Goal: Task Accomplishment & Management: Manage account settings

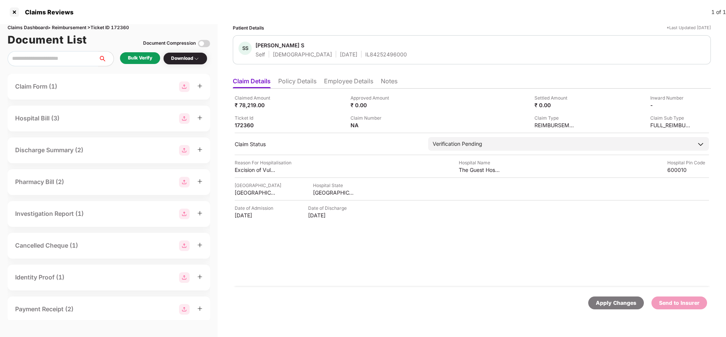
click at [305, 83] on li "Policy Details" at bounding box center [297, 82] width 38 height 11
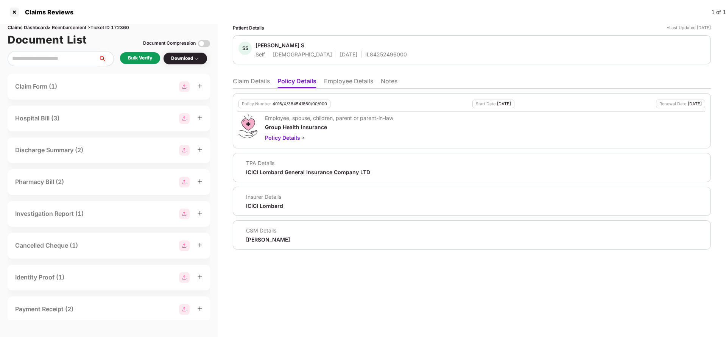
click at [297, 105] on div "4016/X/384541860/00/000" at bounding box center [299, 103] width 54 height 5
copy div "4016/X/384541860/00/000"
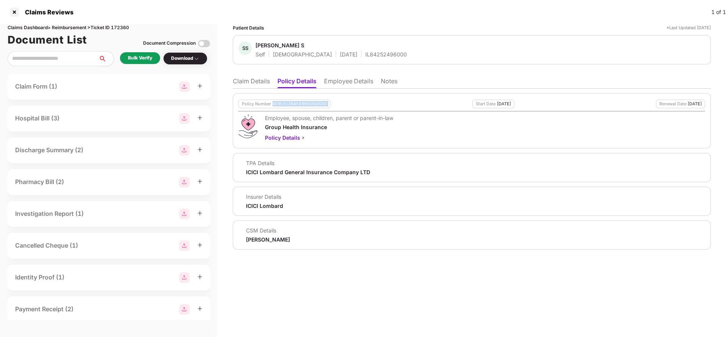
copy div "4016/X/384541860/00/000"
click at [358, 58] on div "SS Srinidhi S Self Female 27 Oct 2000 IL84252496000" at bounding box center [472, 49] width 478 height 29
copy div "IL84252496000"
click at [346, 80] on li "Employee Details" at bounding box center [348, 82] width 49 height 11
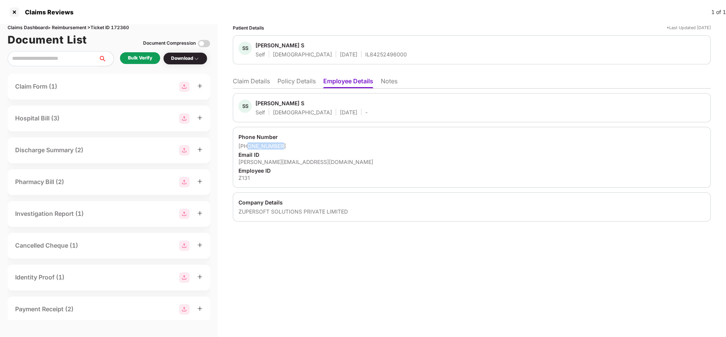
drag, startPoint x: 249, startPoint y: 145, endPoint x: 312, endPoint y: 142, distance: 63.3
click at [312, 142] on div "+918056055457" at bounding box center [471, 145] width 467 height 7
copy div "8056055457"
click at [257, 80] on li "Claim Details" at bounding box center [251, 82] width 37 height 11
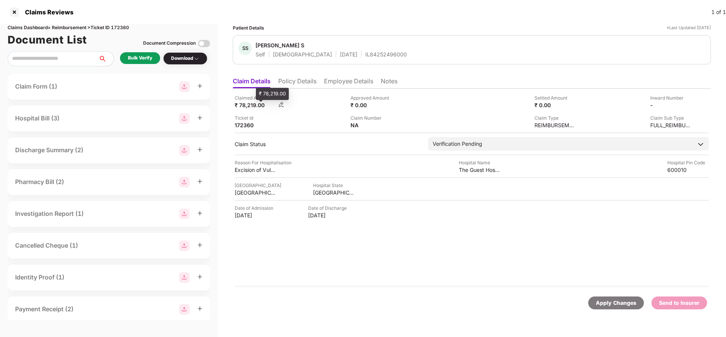
click at [244, 109] on div "Claimed Amount ₹ 78,219.00 Approved Amount ₹ 0.00 Settled Amount ₹ 0.00 Inward …" at bounding box center [472, 111] width 474 height 34
copy div "78,219"
click at [492, 170] on div "The Guest Hospital" at bounding box center [480, 169] width 42 height 7
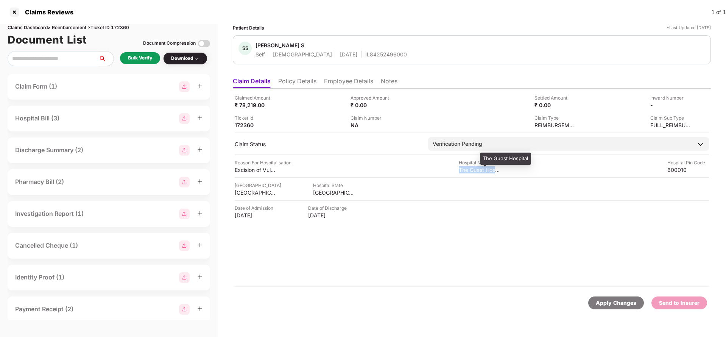
click at [492, 170] on div "The Guest Hospital" at bounding box center [480, 169] width 42 height 7
copy div "The Guest Hospital"
click at [146, 58] on div "Bulk Verify" at bounding box center [140, 57] width 24 height 7
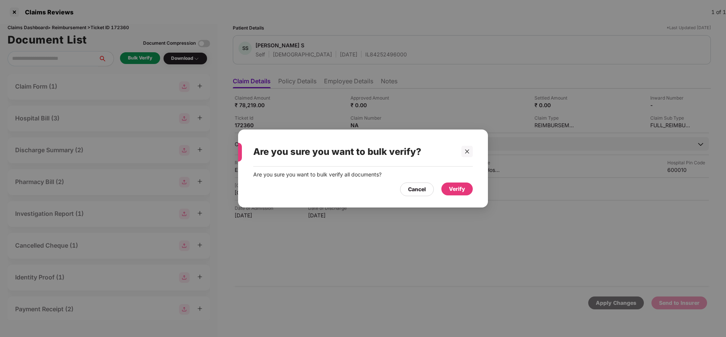
click at [467, 193] on div "Verify" at bounding box center [456, 188] width 31 height 13
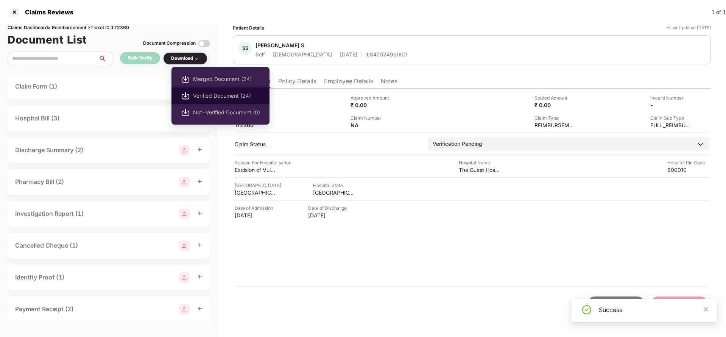
click at [215, 95] on span "Verified Document (24)" at bounding box center [226, 96] width 67 height 8
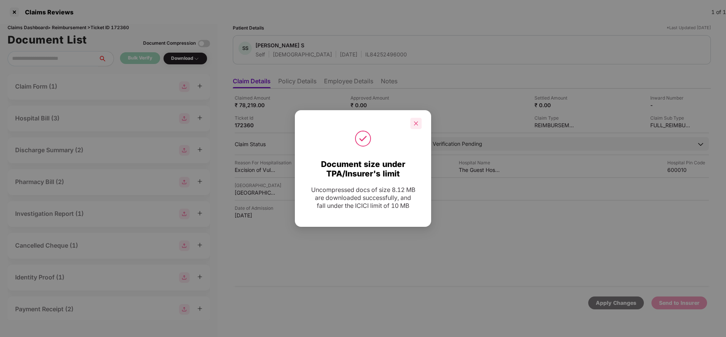
click at [419, 127] on div at bounding box center [415, 123] width 11 height 11
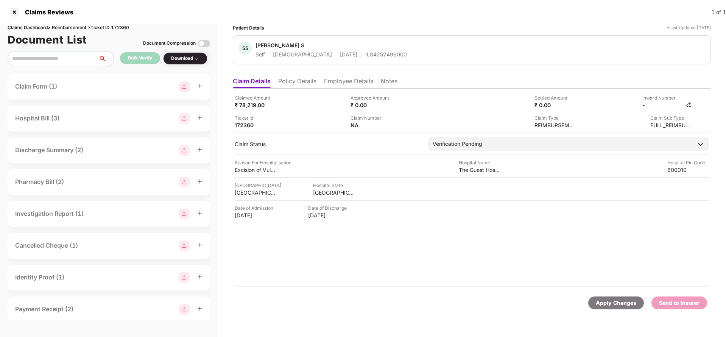
click at [687, 106] on img at bounding box center [689, 104] width 6 height 6
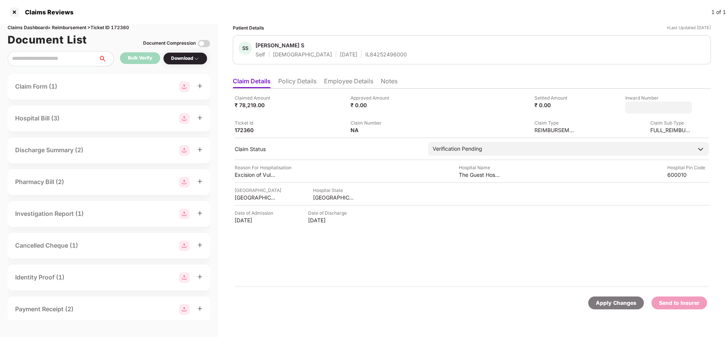
type input "**********"
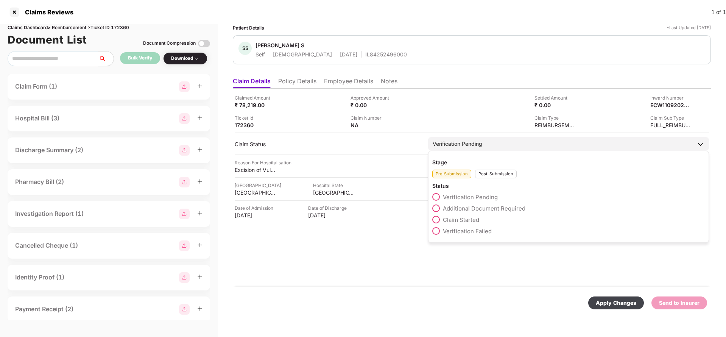
click at [495, 151] on div "Verification Pending Stage Pre-Submission Post-Submission Status Verification P…" at bounding box center [568, 144] width 281 height 14
click at [497, 179] on div "Stage Pre-Submission Post-Submission Status Verification Pending Additional Doc…" at bounding box center [568, 197] width 281 height 92
click at [498, 176] on div "Post-Submission" at bounding box center [496, 174] width 42 height 9
click at [487, 205] on span "Claim Under Process" at bounding box center [471, 208] width 57 height 7
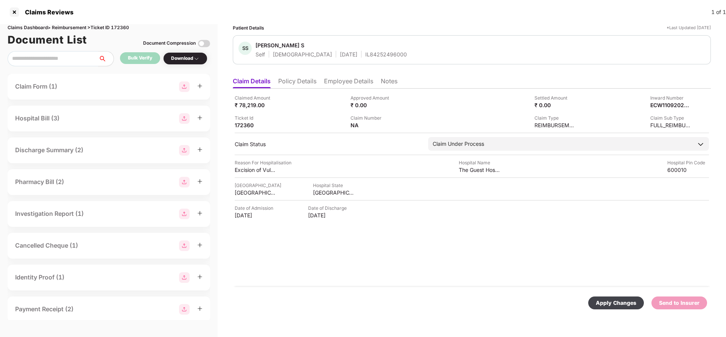
click at [614, 300] on div "Apply Changes" at bounding box center [616, 303] width 40 height 8
click at [659, 101] on div "Inward Number" at bounding box center [671, 97] width 42 height 7
click at [660, 101] on div "Inward Number ECW11092025000000479" at bounding box center [667, 101] width 50 height 14
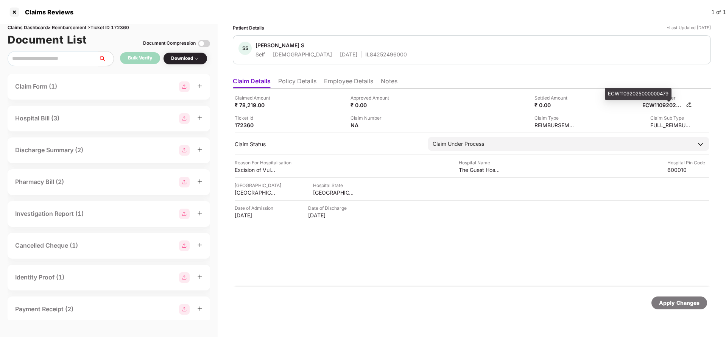
click at [660, 103] on div "ECW11092025000000479" at bounding box center [663, 104] width 42 height 7
copy div "ECW11092025000000479"
click at [365, 56] on div "IL84252496000" at bounding box center [386, 54] width 42 height 7
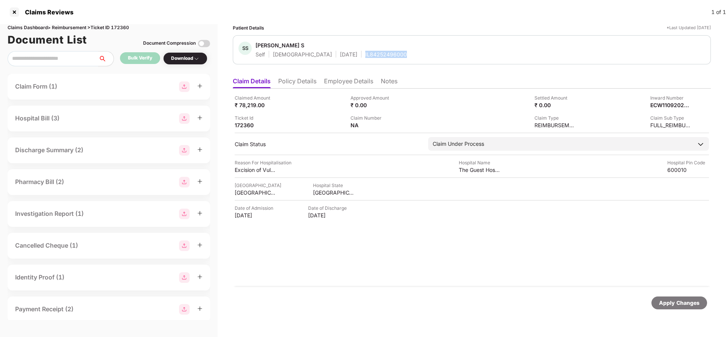
click at [365, 56] on div "IL84252496000" at bounding box center [386, 54] width 42 height 7
copy div "IL84252496000"
click at [678, 303] on div "Apply Changes" at bounding box center [679, 303] width 40 height 8
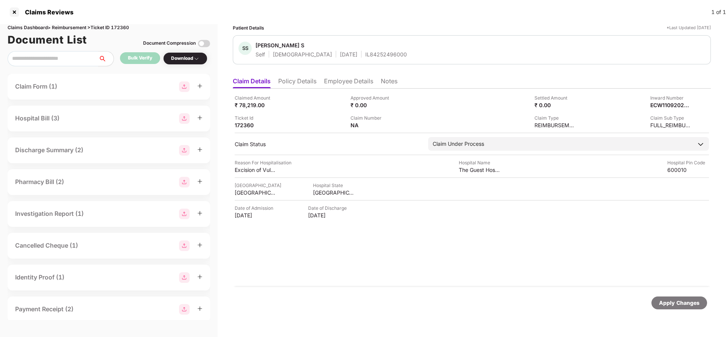
click at [121, 25] on div "Claims Dashboard > Reimbursement > Ticket ID 172360" at bounding box center [109, 27] width 202 height 7
copy div "172360"
click at [669, 305] on div "Apply Changes" at bounding box center [679, 303] width 40 height 8
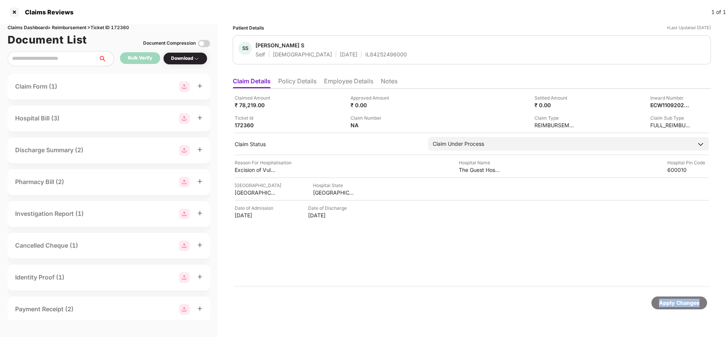
click at [669, 305] on div "Apply Changes" at bounding box center [679, 303] width 40 height 8
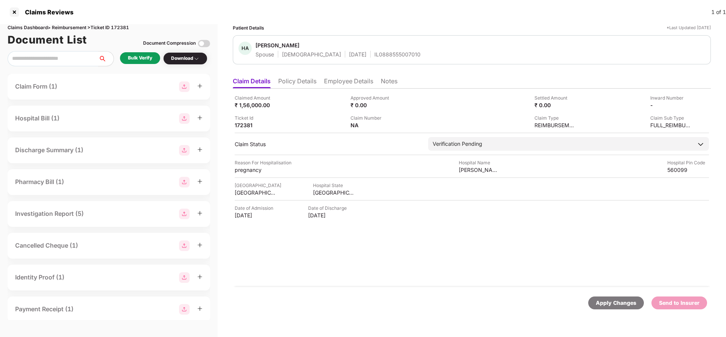
click at [298, 82] on li "Policy Details" at bounding box center [297, 82] width 38 height 11
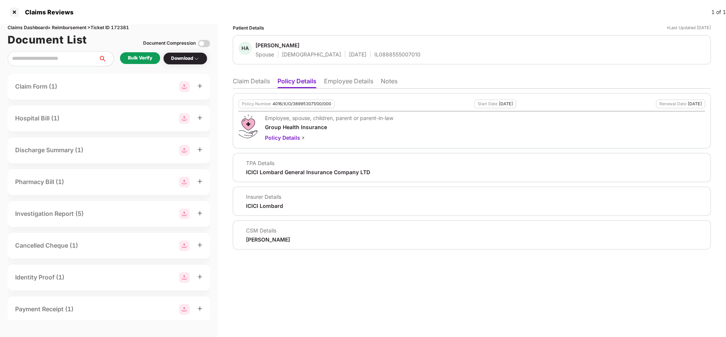
click at [309, 100] on div "Policy Number 4016/X/O/389953071/00/000" at bounding box center [286, 104] width 96 height 9
copy div "4016/X/O/389953071/00/000"
click at [379, 54] on div "IL0888555007010" at bounding box center [397, 54] width 46 height 7
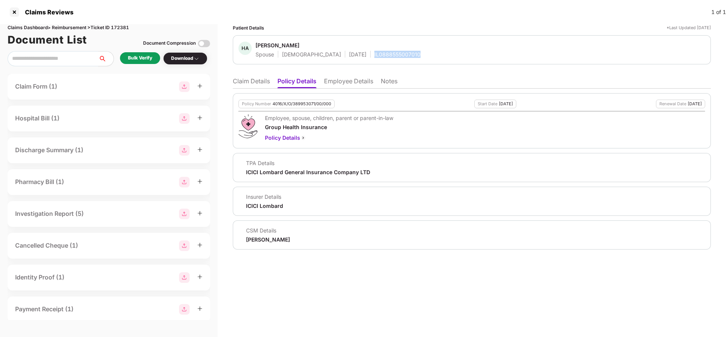
click at [379, 54] on div "IL0888555007010" at bounding box center [397, 54] width 46 height 7
copy div "IL0888555007010"
click at [351, 83] on li "Employee Details" at bounding box center [348, 82] width 49 height 11
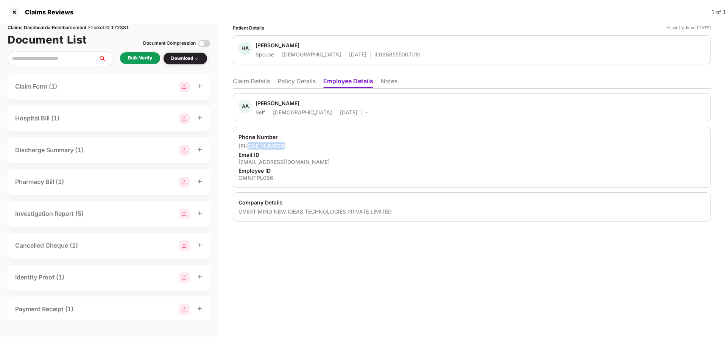
drag, startPoint x: 249, startPoint y: 146, endPoint x: 310, endPoint y: 141, distance: 61.9
click at [310, 141] on div "Phone Number +918762173744 Email ID asif.ahmed@omnireach.app Employee ID OMNITP…" at bounding box center [472, 157] width 478 height 61
copy div "8762173744"
click at [273, 164] on div "asif.ahmed@omnireach.app" at bounding box center [471, 161] width 467 height 7
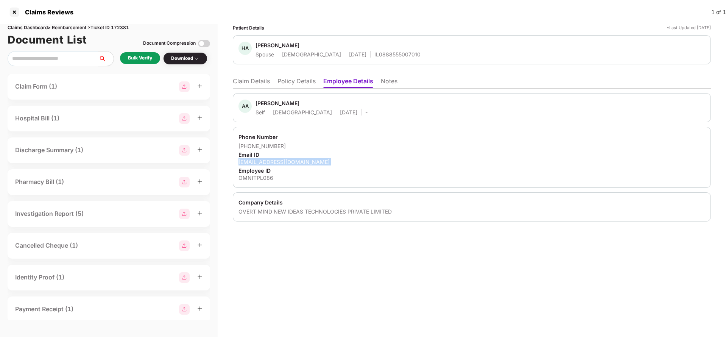
click at [273, 164] on div "asif.ahmed@omnireach.app" at bounding box center [471, 161] width 467 height 7
copy div "asif.ahmed@omnireach.app"
click at [252, 82] on li "Claim Details" at bounding box center [251, 82] width 37 height 11
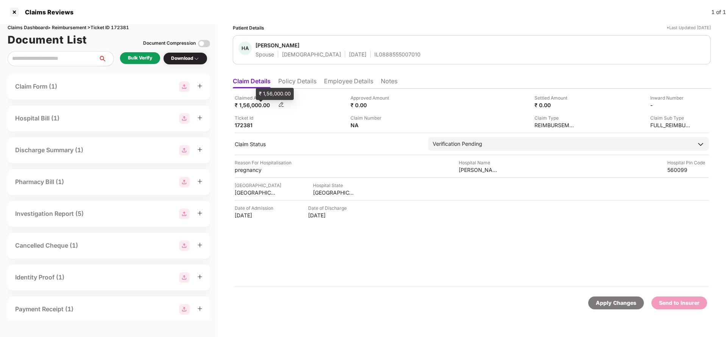
click at [254, 107] on div "₹ 1,56,000.00" at bounding box center [256, 104] width 42 height 7
copy div "1,56,000"
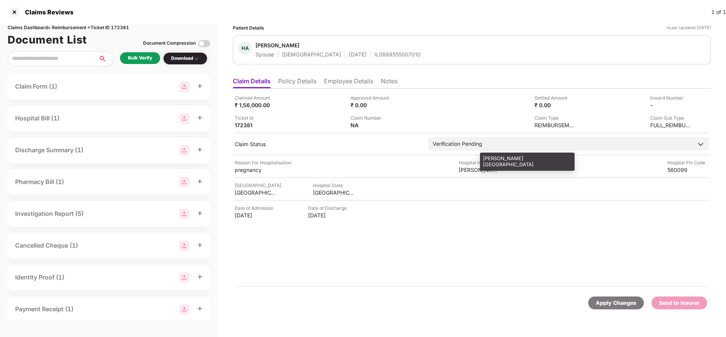
click at [487, 169] on div "Aayush hospital" at bounding box center [480, 169] width 42 height 7
copy div "Aayush hospital"
click at [144, 59] on div "Bulk Verify" at bounding box center [140, 57] width 24 height 7
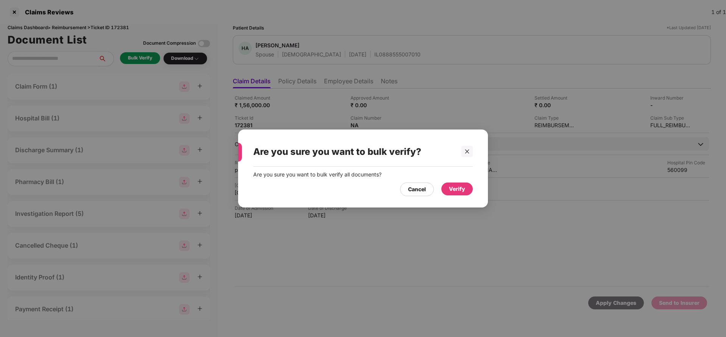
click at [454, 186] on div "Verify" at bounding box center [457, 189] width 16 height 8
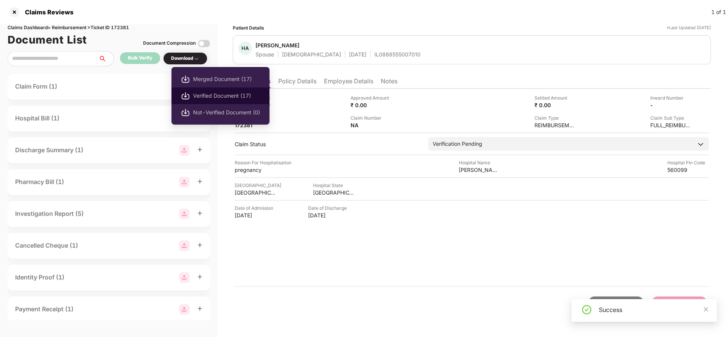
click at [218, 95] on span "Verified Document (17)" at bounding box center [226, 96] width 67 height 8
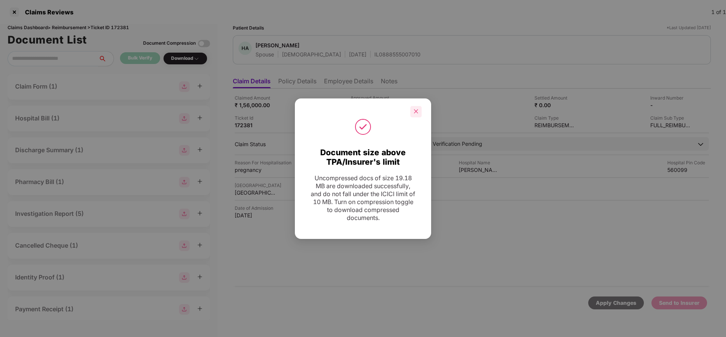
click at [419, 110] on div at bounding box center [415, 111] width 11 height 11
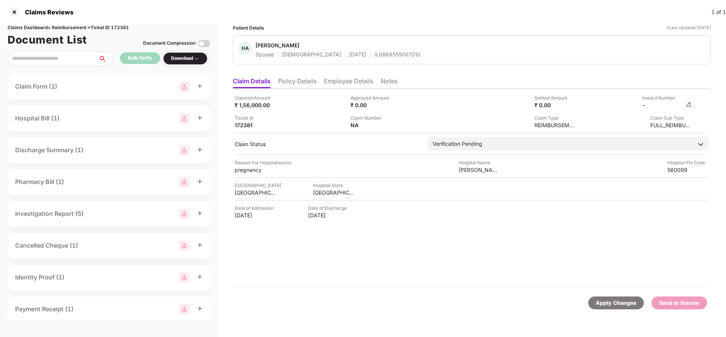
click at [688, 103] on img at bounding box center [689, 104] width 6 height 6
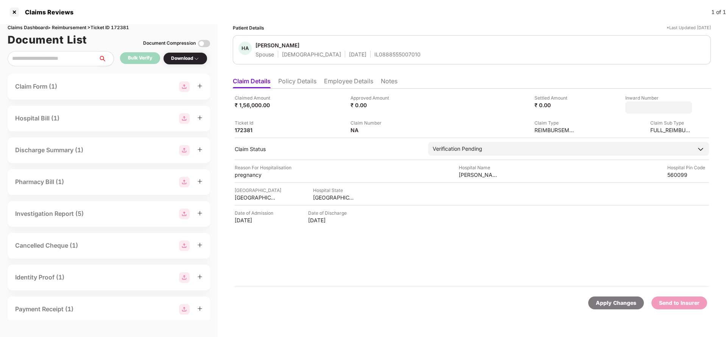
type input "**********"
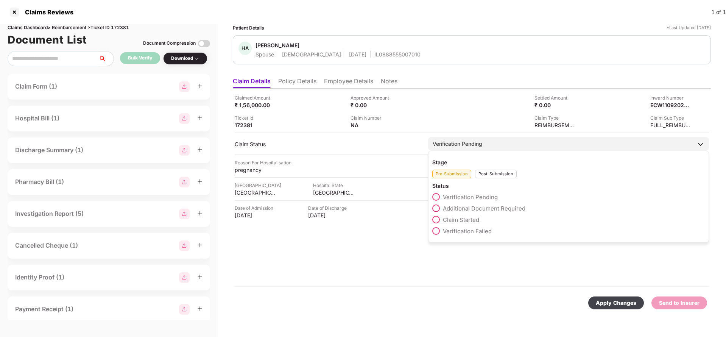
click at [468, 142] on div "Verification Pending" at bounding box center [568, 144] width 281 height 14
click at [491, 168] on div "Pre-Submission Post-Submission" at bounding box center [568, 172] width 272 height 12
click at [493, 176] on div "Post-Submission" at bounding box center [496, 174] width 42 height 9
click at [469, 209] on span "Claim Under Process" at bounding box center [471, 208] width 57 height 7
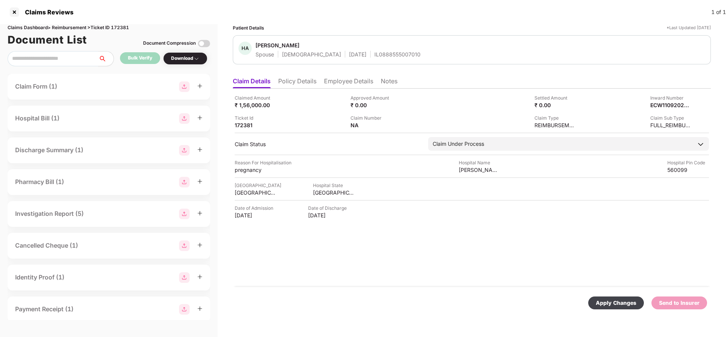
click at [602, 300] on div "Apply Changes" at bounding box center [616, 303] width 40 height 8
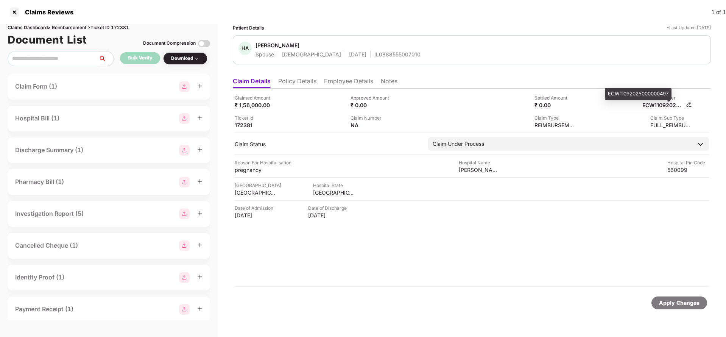
click at [666, 103] on div "ECW11092025000000497" at bounding box center [663, 104] width 42 height 7
copy div "ECW11092025000000497"
click at [365, 59] on div "HA Hada Amal Khan Spouse Female 13 Nov 2000 IL0888555007010" at bounding box center [472, 49] width 478 height 29
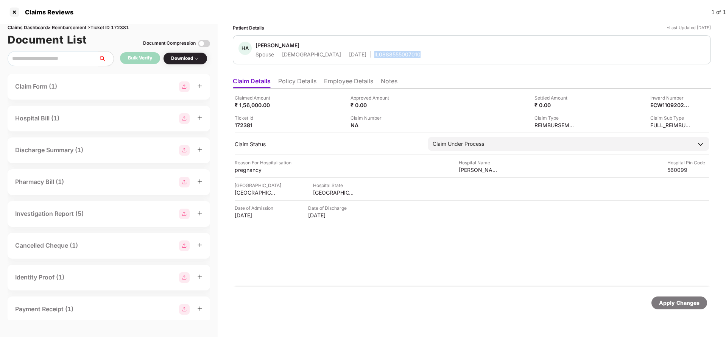
click at [365, 59] on div "HA Hada Amal Khan Spouse Female 13 Nov 2000 IL0888555007010" at bounding box center [472, 49] width 478 height 29
copy div "IL0888555007010"
click at [671, 303] on div "Apply Changes" at bounding box center [679, 303] width 40 height 8
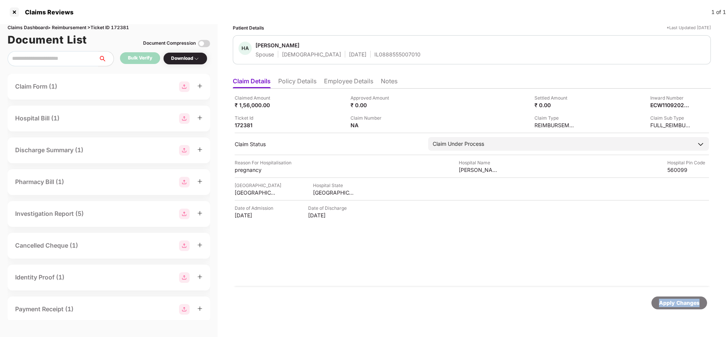
click at [121, 28] on div "Claims Dashboard > Reimbursement > Ticket ID 172381" at bounding box center [109, 27] width 202 height 7
copy div "172381"
click at [686, 299] on div "Apply Changes" at bounding box center [679, 303] width 40 height 8
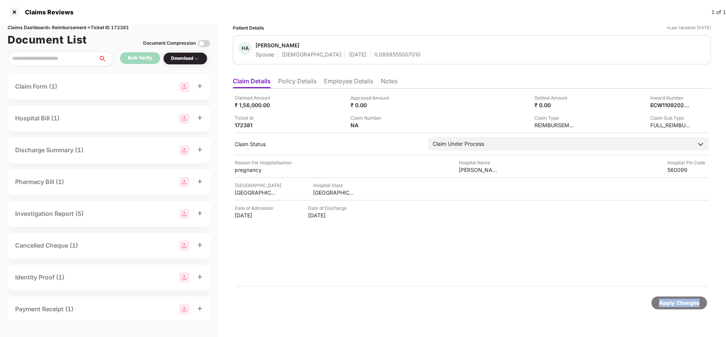
click at [686, 299] on div "Apply Changes" at bounding box center [679, 303] width 40 height 8
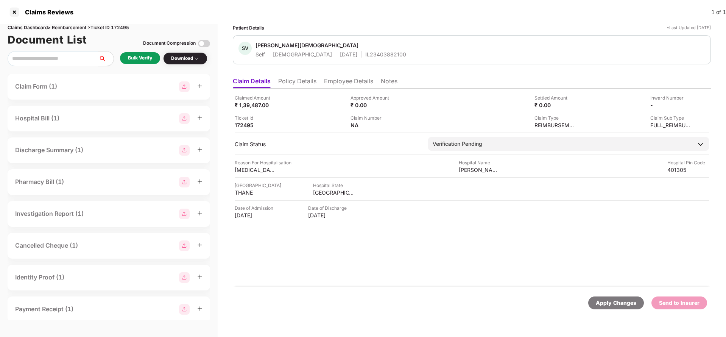
click at [292, 84] on li "Policy Details" at bounding box center [297, 82] width 38 height 11
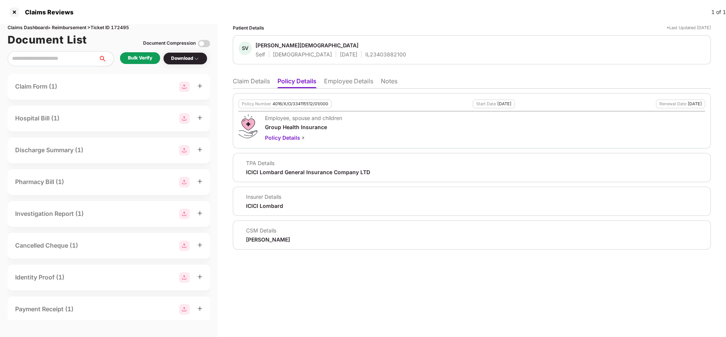
click at [294, 102] on div "4016/X/O/334115512/01/000" at bounding box center [300, 103] width 56 height 5
copy div "4016/X/O/334115512/01/000"
click at [336, 79] on li "Employee Details" at bounding box center [348, 82] width 49 height 11
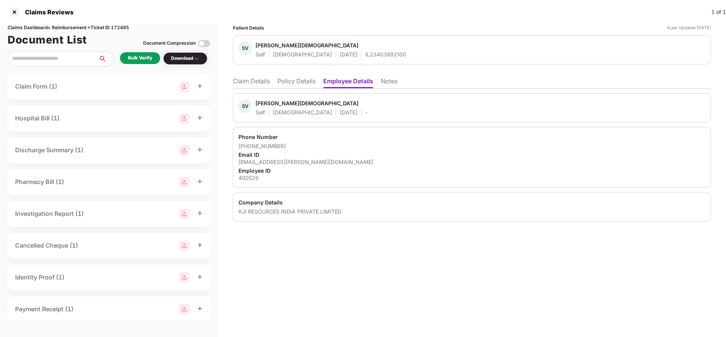
click at [249, 76] on ul "Claim Details Policy Details Employee Details Notes" at bounding box center [472, 80] width 478 height 15
click at [249, 81] on li "Claim Details" at bounding box center [251, 82] width 37 height 11
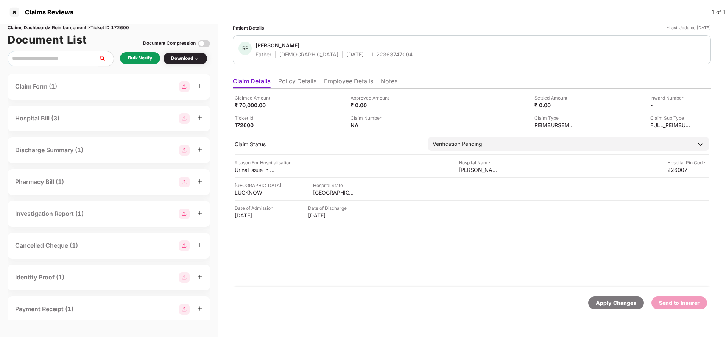
click at [297, 84] on li "Policy Details" at bounding box center [297, 82] width 38 height 11
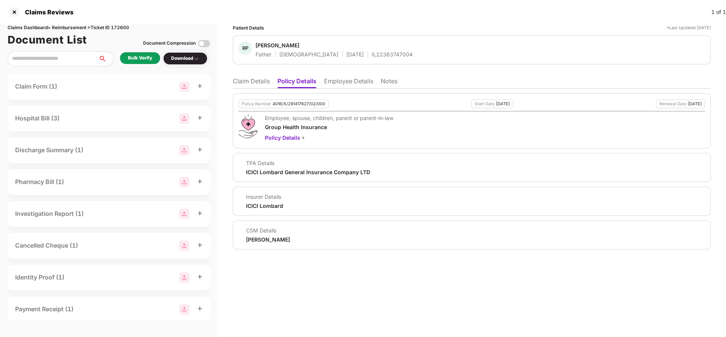
click at [297, 103] on div "4016/X/291417627/02/000" at bounding box center [298, 103] width 53 height 5
copy div "4016/X/291417627/02/000"
click at [372, 54] on div "IL22363747004" at bounding box center [392, 54] width 41 height 7
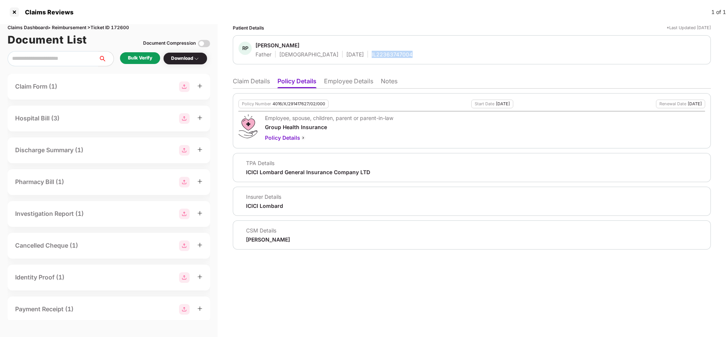
click at [372, 54] on div "IL22363747004" at bounding box center [392, 54] width 41 height 7
copy div "IL22363747004"
click at [333, 86] on li "Employee Details" at bounding box center [348, 82] width 49 height 11
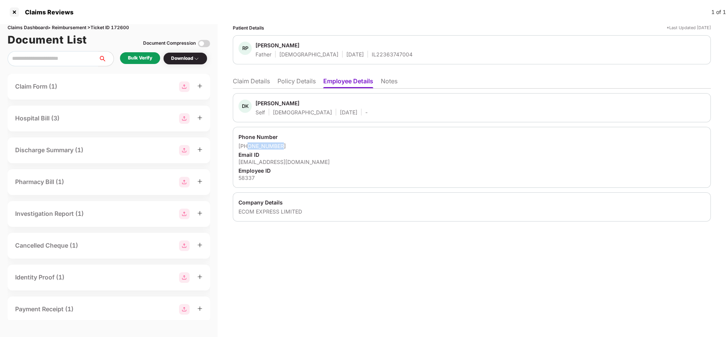
drag, startPoint x: 247, startPoint y: 146, endPoint x: 298, endPoint y: 147, distance: 51.1
click at [298, 147] on div "+919721510109" at bounding box center [471, 145] width 467 height 7
copy div "9721510109"
click at [281, 161] on div "devendra@ecomexpress.in" at bounding box center [471, 161] width 467 height 7
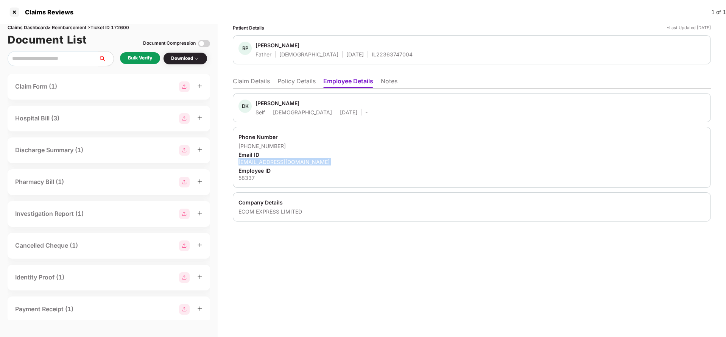
click at [281, 161] on div "devendra@ecomexpress.in" at bounding box center [471, 161] width 467 height 7
copy div "devendra@ecomexpress.in"
click at [269, 81] on li "Claim Details" at bounding box center [251, 82] width 37 height 11
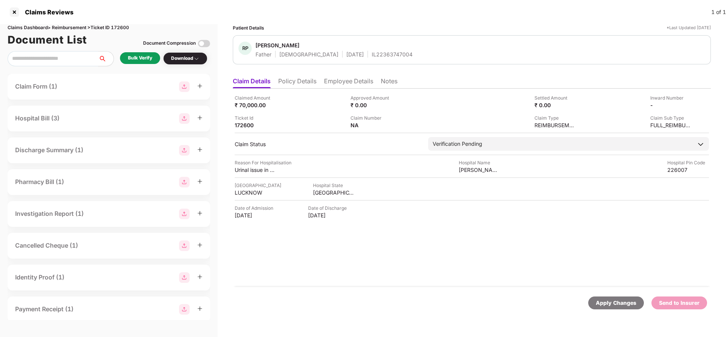
click at [242, 110] on div "Claimed Amount ₹ 70,000.00 Approved Amount ₹ 0.00 Settled Amount ₹ 0.00 Inward …" at bounding box center [472, 111] width 474 height 34
click at [249, 104] on div "₹ 70,000.00" at bounding box center [256, 104] width 42 height 7
copy div "70,000"
click at [473, 167] on div "Vivekanand policlinic" at bounding box center [480, 169] width 42 height 7
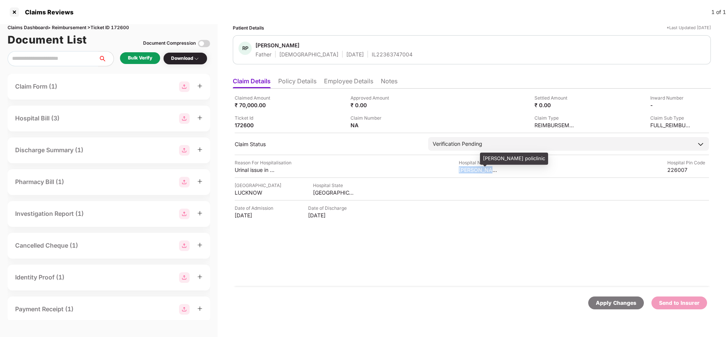
click at [473, 167] on div "Vivekanand policlinic" at bounding box center [480, 169] width 42 height 7
copy div "Vivekanand policlinic"
click at [132, 55] on div "Bulk Verify" at bounding box center [140, 57] width 24 height 7
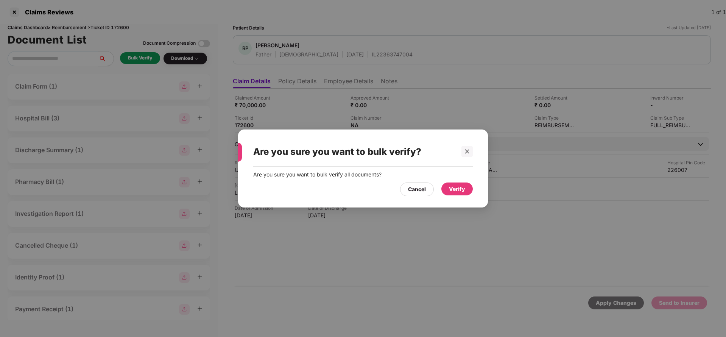
click at [461, 195] on div "Verify" at bounding box center [456, 189] width 31 height 14
click at [462, 193] on div "Verify" at bounding box center [457, 189] width 16 height 8
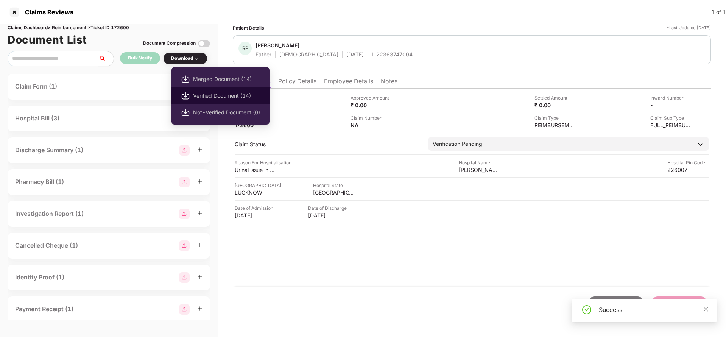
click at [219, 97] on span "Verified Document (14)" at bounding box center [226, 96] width 67 height 8
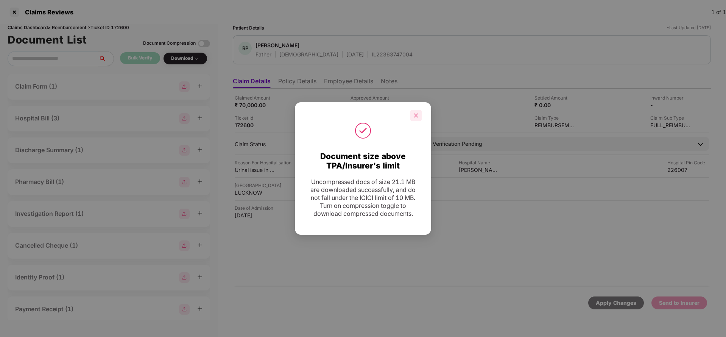
click at [419, 118] on div at bounding box center [415, 115] width 11 height 11
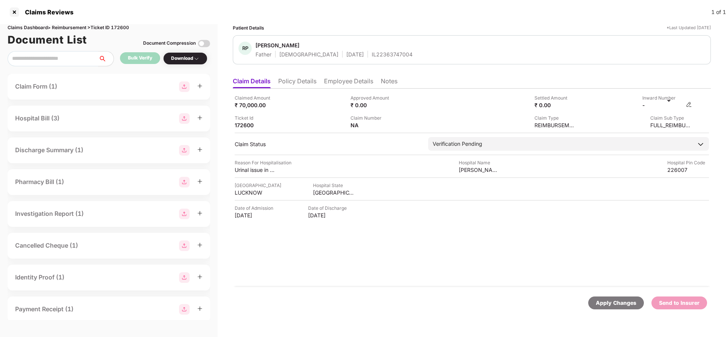
click at [689, 103] on img at bounding box center [689, 104] width 6 height 6
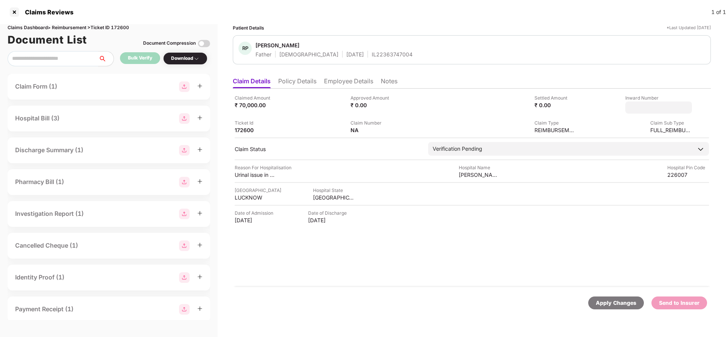
type input "**********"
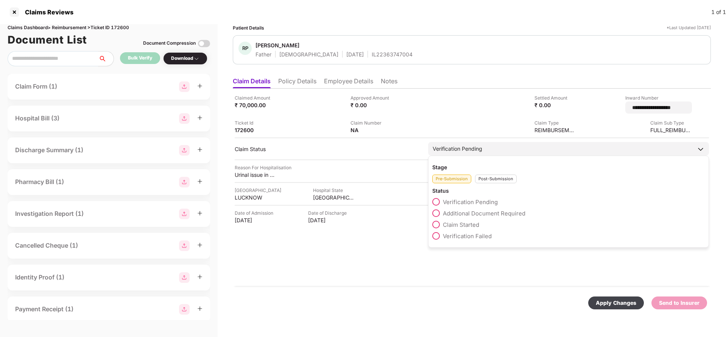
click at [502, 143] on div "Verification Pending" at bounding box center [568, 149] width 281 height 14
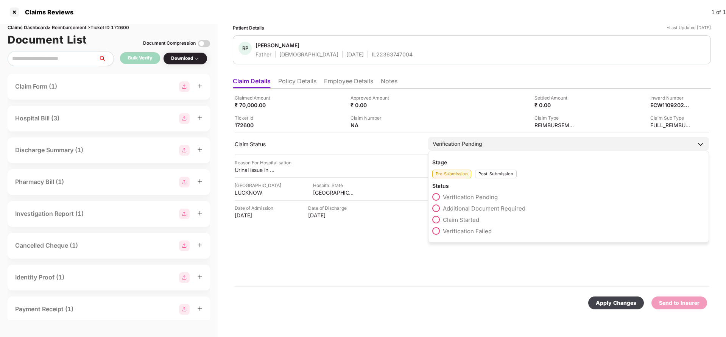
click at [494, 168] on div "Pre-Submission Post-Submission" at bounding box center [568, 172] width 272 height 12
click at [494, 169] on div "Pre-Submission Post-Submission" at bounding box center [568, 172] width 272 height 12
click at [494, 170] on div "Post-Submission" at bounding box center [496, 174] width 42 height 9
click at [469, 206] on span "Claim Under Process" at bounding box center [471, 208] width 57 height 7
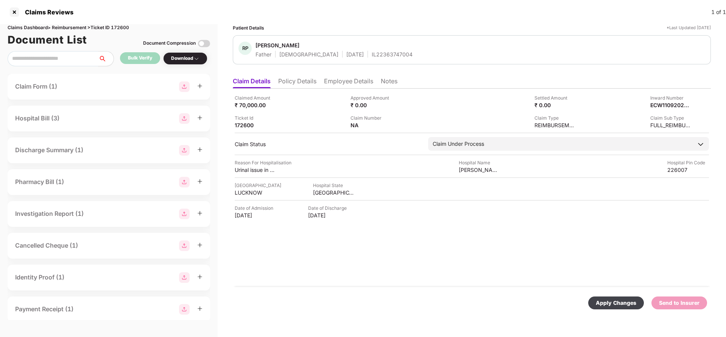
click at [608, 299] on div "Apply Changes" at bounding box center [616, 303] width 40 height 8
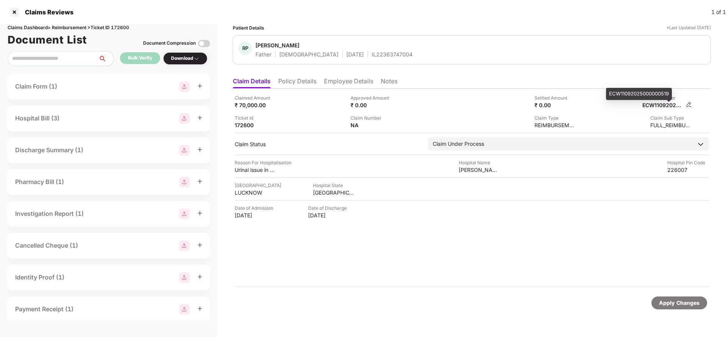
click at [665, 107] on div "ECW11092025000000519" at bounding box center [663, 104] width 42 height 7
copy div "ECW11092025000000519"
click at [372, 58] on div "IL22363747004" at bounding box center [392, 54] width 41 height 7
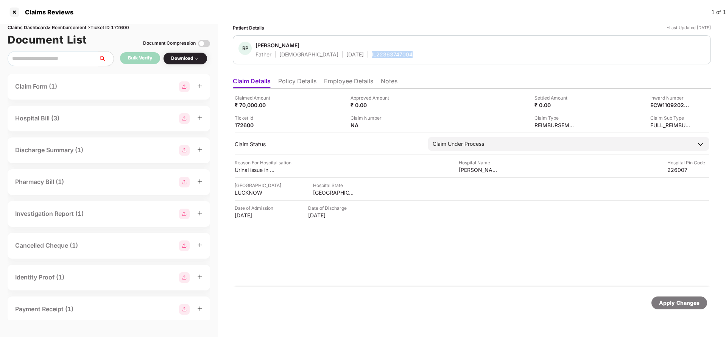
click at [372, 58] on div "IL22363747004" at bounding box center [392, 54] width 41 height 7
copy div "IL22363747004"
click at [677, 306] on div "Apply Changes" at bounding box center [679, 303] width 40 height 8
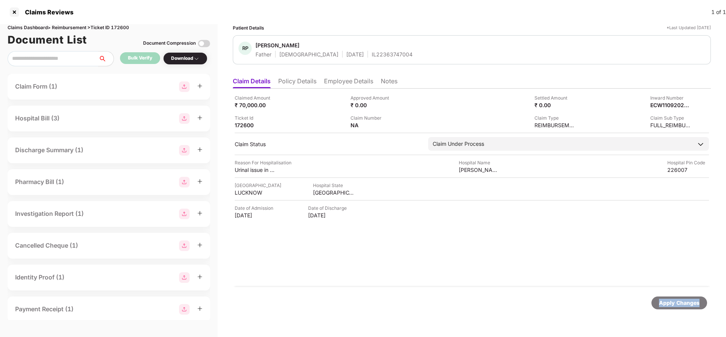
click at [677, 306] on div "Apply Changes" at bounding box center [679, 303] width 40 height 8
click at [128, 29] on div "Claims Dashboard > Reimbursement > Ticket ID 172600" at bounding box center [109, 27] width 202 height 7
copy div "172600"
click at [680, 300] on div "Apply Changes" at bounding box center [679, 303] width 40 height 8
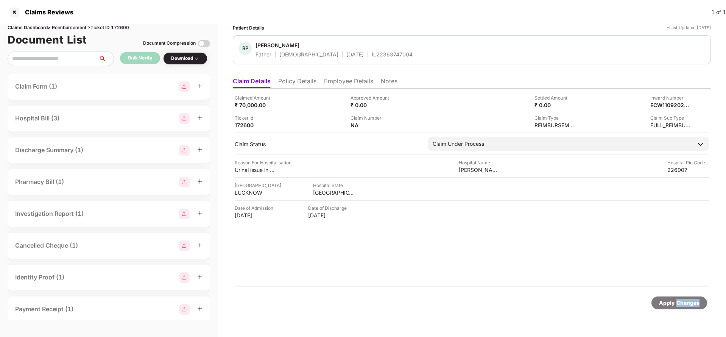
click at [680, 300] on div "Apply Changes" at bounding box center [679, 303] width 40 height 8
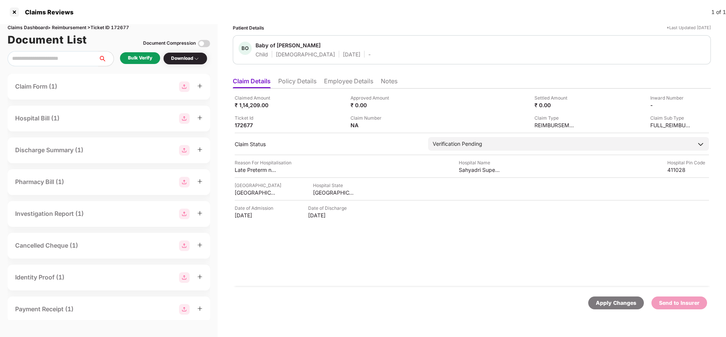
click at [300, 84] on li "Policy Details" at bounding box center [297, 82] width 38 height 11
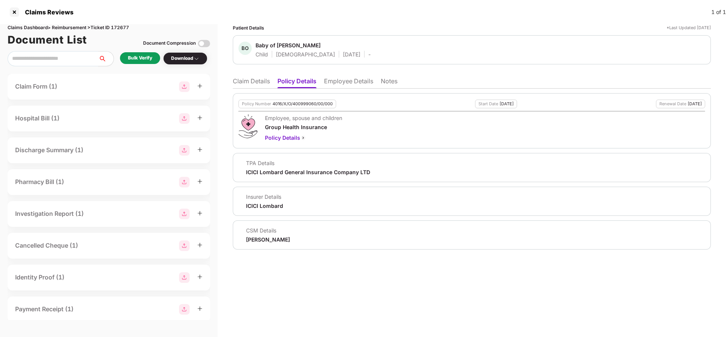
click at [251, 82] on li "Claim Details" at bounding box center [251, 82] width 37 height 11
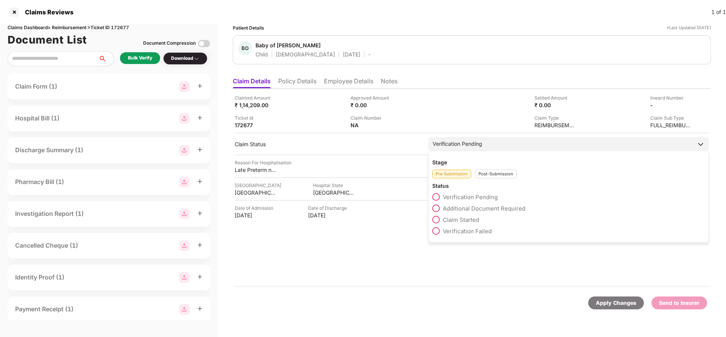
click at [467, 216] on span "Claim Started" at bounding box center [461, 219] width 36 height 7
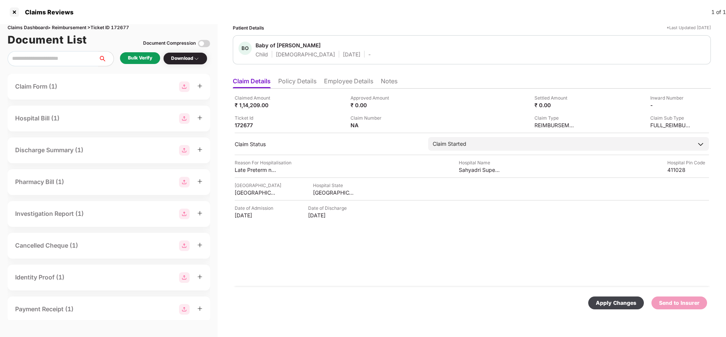
click at [617, 299] on div "Apply Changes" at bounding box center [616, 303] width 40 height 8
click at [296, 87] on li "Policy Details" at bounding box center [297, 82] width 38 height 11
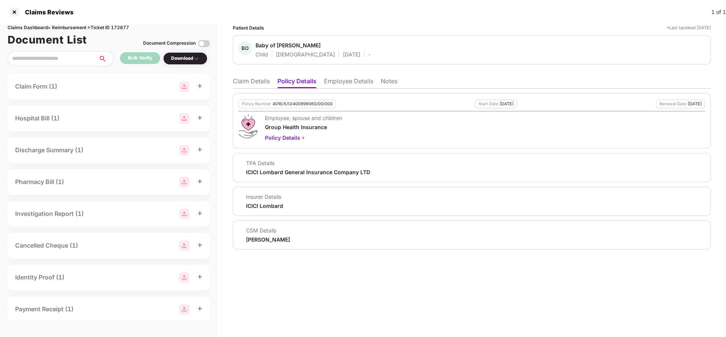
click at [258, 78] on li "Claim Details" at bounding box center [251, 82] width 37 height 11
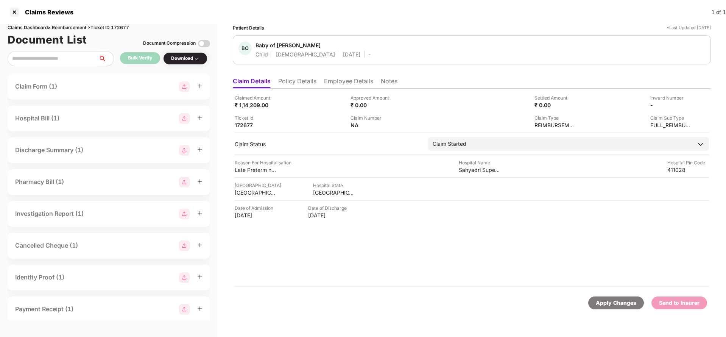
click at [296, 76] on ul "Claim Details Policy Details Employee Details Notes" at bounding box center [472, 80] width 478 height 15
click at [303, 78] on li "Policy Details" at bounding box center [297, 82] width 38 height 11
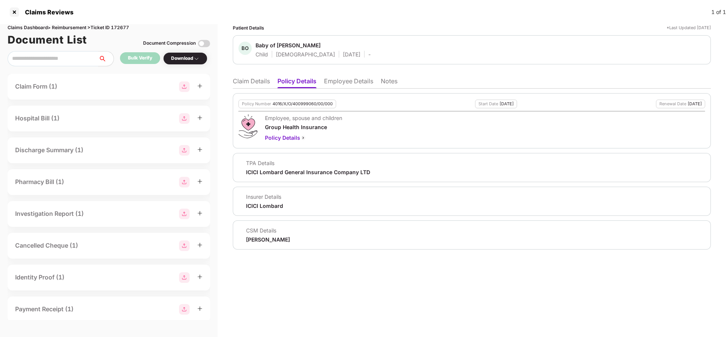
click at [289, 175] on div "ICICI Lombard General Insurance Company LTD" at bounding box center [308, 171] width 124 height 7
copy div "ICICI Lombard General Insurance Company LTD"
click at [353, 86] on li "Employee Details" at bounding box center [348, 82] width 49 height 11
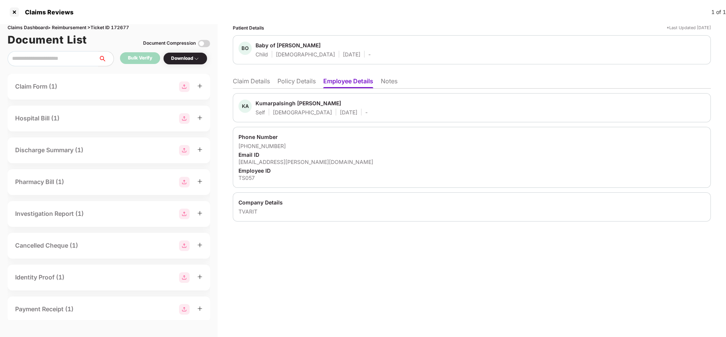
click at [252, 83] on li "Claim Details" at bounding box center [251, 82] width 37 height 11
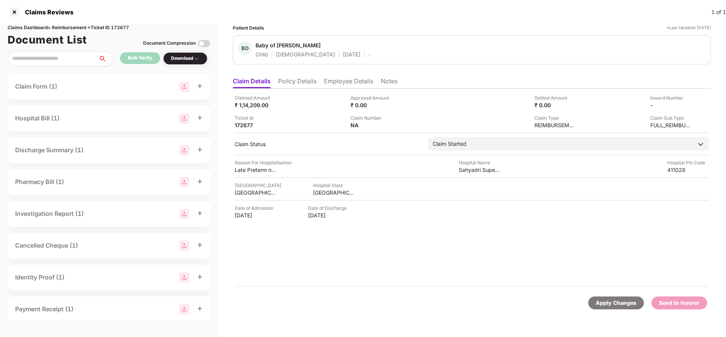
click at [610, 300] on div "Apply Changes" at bounding box center [616, 303] width 40 height 8
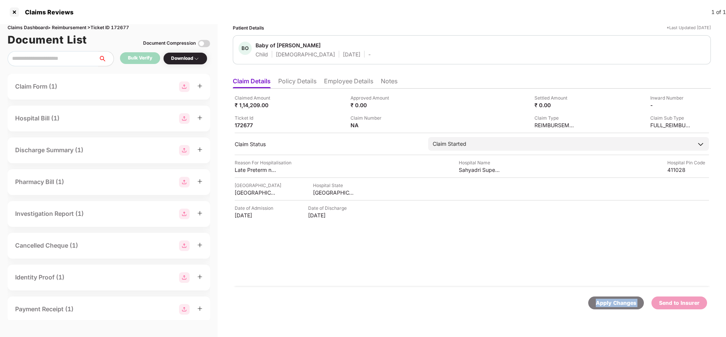
click at [610, 300] on div "Apply Changes" at bounding box center [616, 303] width 40 height 8
click at [122, 27] on div "Claims Dashboard > Reimbursement > Ticket ID 172677" at bounding box center [109, 27] width 202 height 7
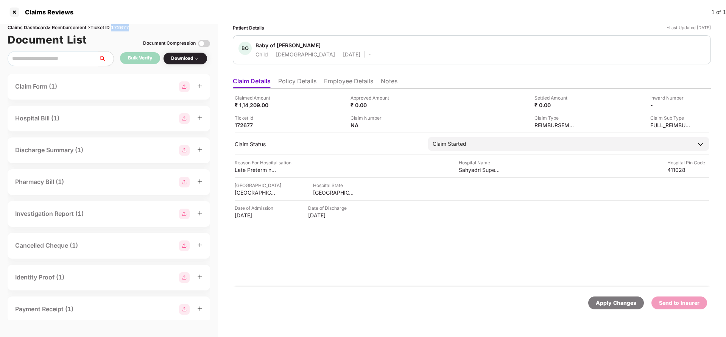
click at [122, 27] on div "Claims Dashboard > Reimbursement > Ticket ID 172677" at bounding box center [109, 27] width 202 height 7
copy div "172677"
click at [609, 307] on div "Apply Changes" at bounding box center [616, 302] width 56 height 13
click at [287, 87] on li "Policy Details" at bounding box center [297, 82] width 38 height 11
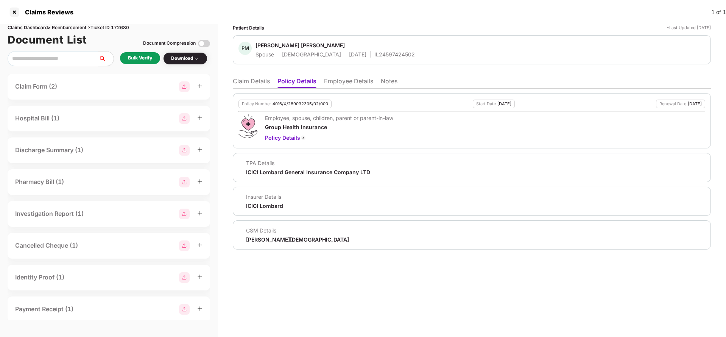
click at [300, 104] on div "4016/X/289032305/02/000" at bounding box center [300, 103] width 56 height 5
click at [300, 105] on div "4016/X/289032305/02/000" at bounding box center [300, 103] width 56 height 5
copy div "4016/X/289032305/02/000"
click at [360, 87] on li "Employee Details" at bounding box center [348, 82] width 49 height 11
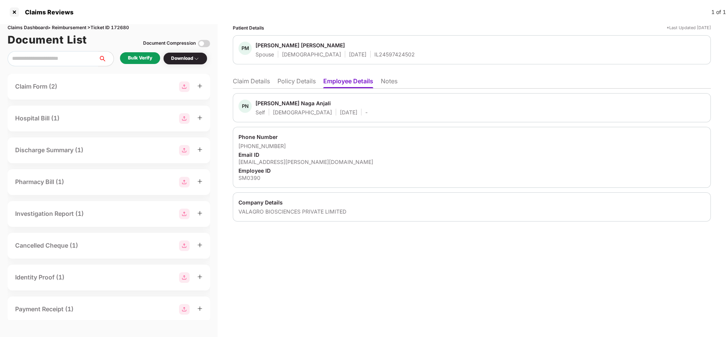
click at [292, 79] on li "Policy Details" at bounding box center [296, 82] width 38 height 11
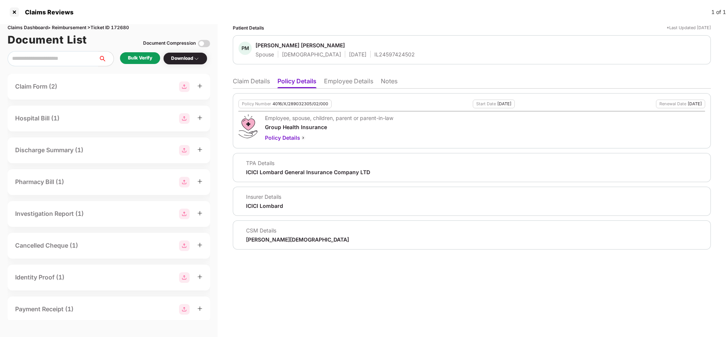
click at [300, 103] on div "4016/X/289032305/02/000" at bounding box center [300, 103] width 56 height 5
copy div "4016/X/289032305/02/000"
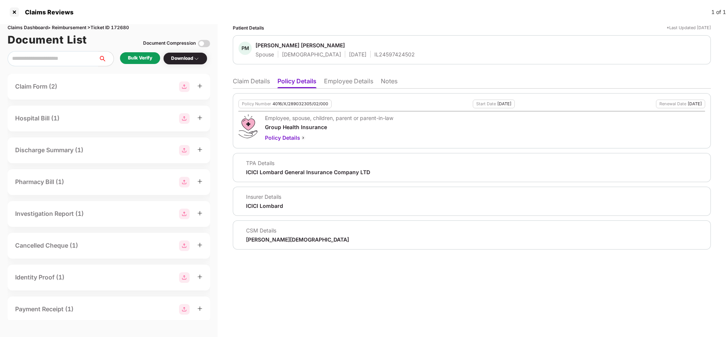
click at [374, 55] on div "IL24597424502" at bounding box center [394, 54] width 40 height 7
copy div "IL24597424502"
click at [355, 89] on div "Policy Number 4016/X/289032305/02/000 Start Date [DATE] Renewal Date [DATE] Emp…" at bounding box center [472, 169] width 478 height 161
click at [352, 82] on li "Employee Details" at bounding box center [348, 82] width 49 height 11
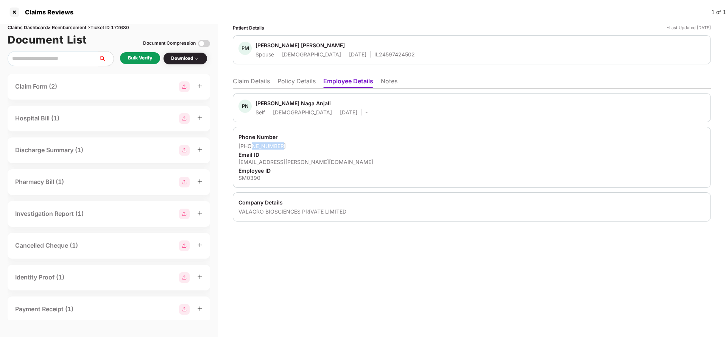
drag, startPoint x: 249, startPoint y: 147, endPoint x: 285, endPoint y: 145, distance: 35.2
click at [285, 145] on div "[PHONE_NUMBER]" at bounding box center [471, 145] width 467 height 7
drag, startPoint x: 248, startPoint y: 147, endPoint x: 282, endPoint y: 146, distance: 33.7
click at [282, 146] on div "[PHONE_NUMBER]" at bounding box center [471, 145] width 467 height 7
copy div "9573196976"
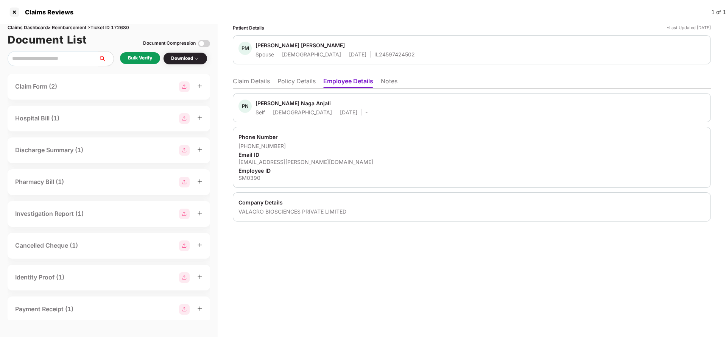
click at [254, 84] on li "Claim Details" at bounding box center [251, 82] width 37 height 11
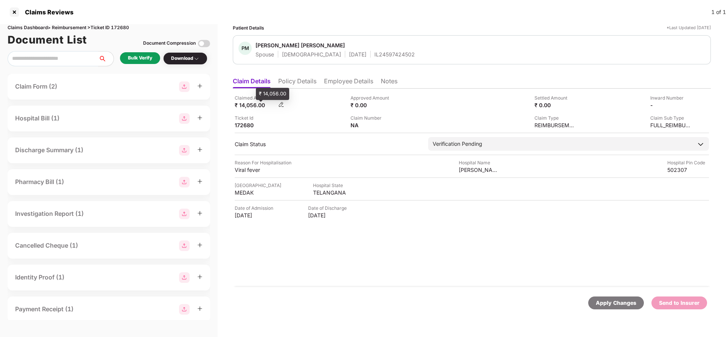
click at [245, 107] on div "₹ 14,056.00" at bounding box center [256, 104] width 42 height 7
copy div "14,056"
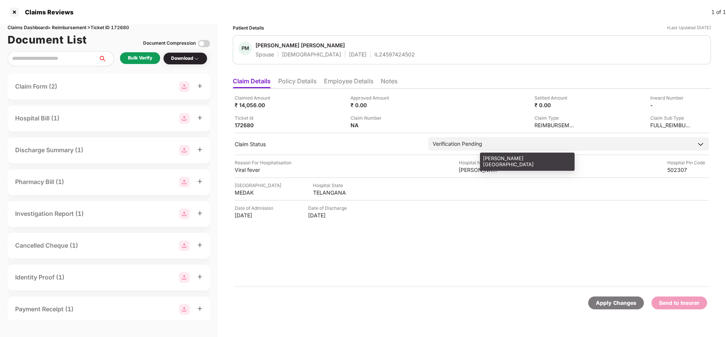
click at [468, 168] on div "[PERSON_NAME][GEOGRAPHIC_DATA]" at bounding box center [480, 169] width 42 height 7
copy div "[PERSON_NAME][GEOGRAPHIC_DATA]"
click at [155, 64] on div "Bulk Verify" at bounding box center [140, 58] width 40 height 12
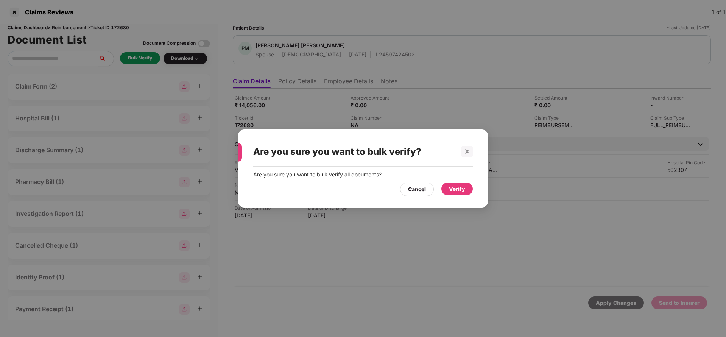
click at [462, 192] on div "Verify" at bounding box center [457, 189] width 16 height 8
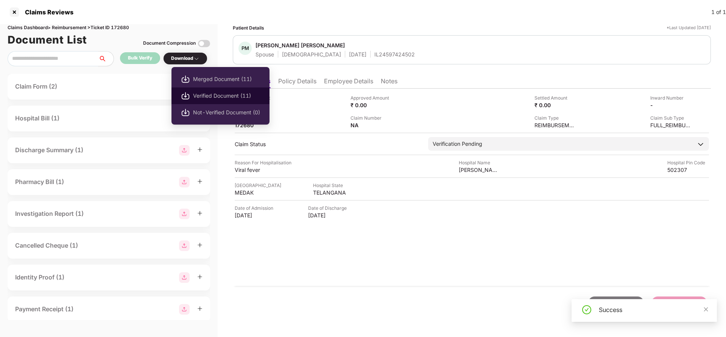
click at [228, 91] on li "Verified Document (11)" at bounding box center [220, 95] width 98 height 17
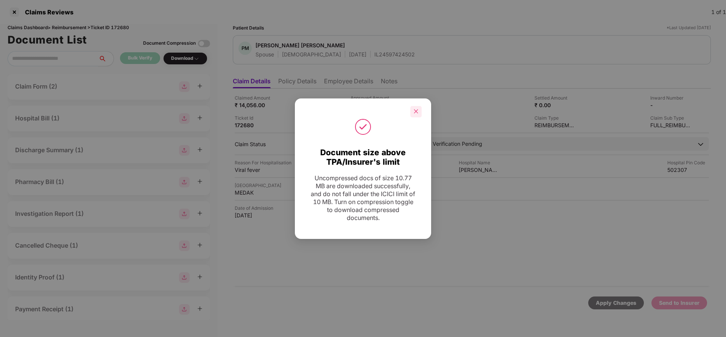
click at [420, 109] on div at bounding box center [415, 111] width 11 height 11
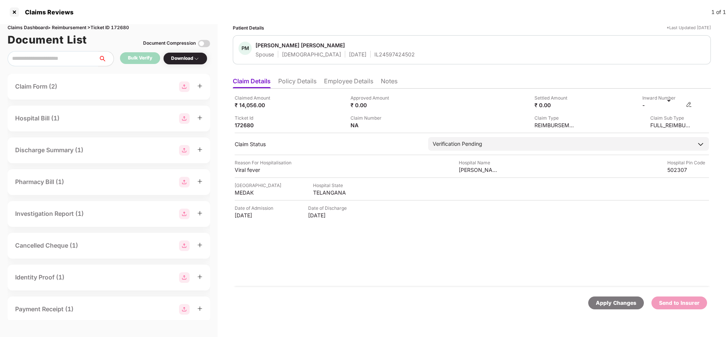
click at [689, 104] on img at bounding box center [689, 104] width 6 height 6
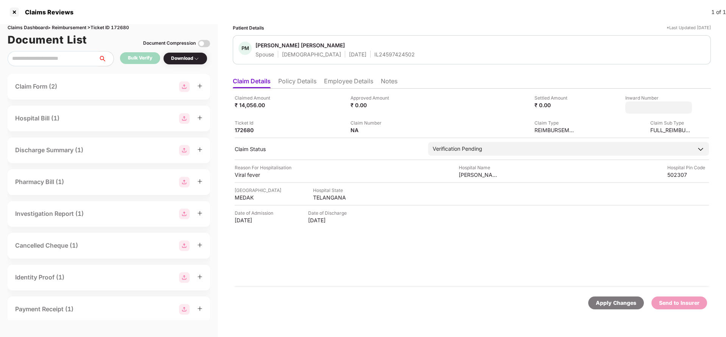
type input "**********"
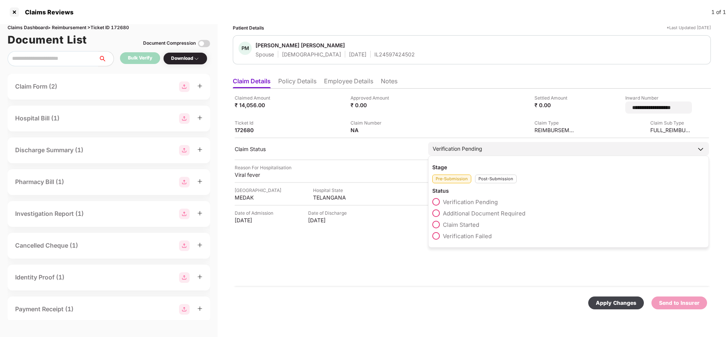
click at [462, 146] on div "Verification Pending" at bounding box center [458, 149] width 50 height 8
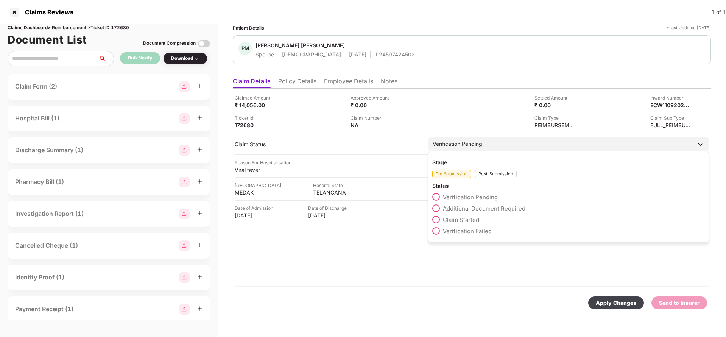
click at [502, 175] on div "Post-Submission" at bounding box center [496, 174] width 42 height 9
click at [479, 207] on span "Claim Under Process" at bounding box center [471, 208] width 57 height 7
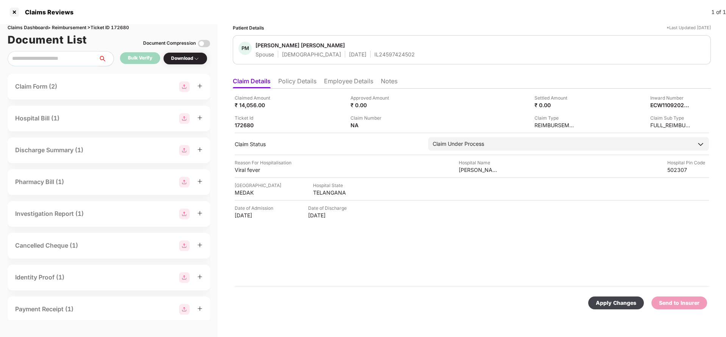
click at [619, 300] on div "Apply Changes" at bounding box center [616, 303] width 40 height 8
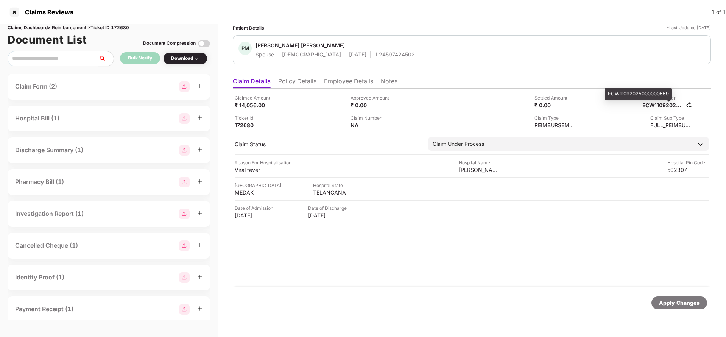
click at [663, 101] on div "ECW11092025000000559" at bounding box center [663, 104] width 42 height 7
click at [664, 102] on div "ECW11092025000000559" at bounding box center [663, 104] width 42 height 7
copy div "ECW11092025000000559"
click at [374, 52] on div "IL24597424502" at bounding box center [394, 54] width 40 height 7
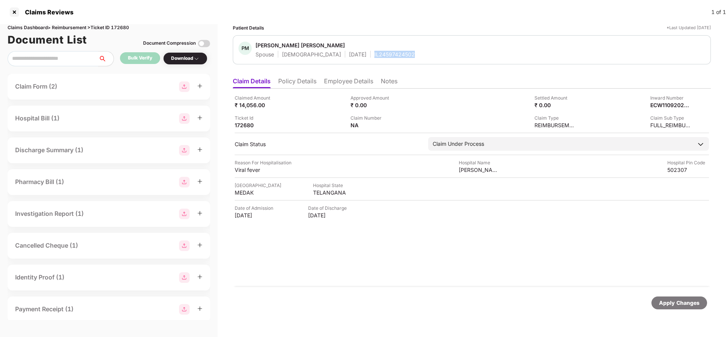
click at [374, 52] on div "IL24597424502" at bounding box center [394, 54] width 40 height 7
copy div "IL24597424502"
click at [680, 308] on div "Apply Changes" at bounding box center [679, 302] width 56 height 13
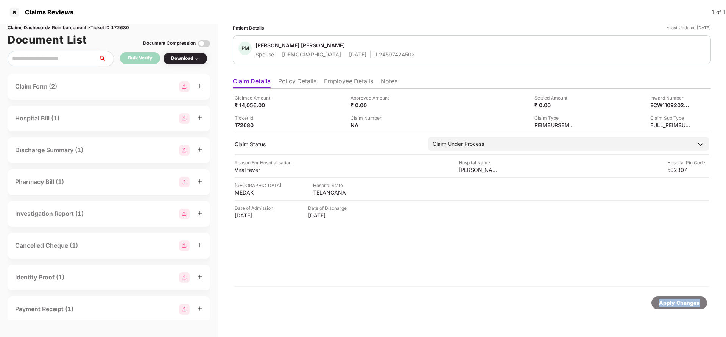
click at [680, 308] on div "Apply Changes" at bounding box center [679, 302] width 56 height 13
click at [123, 24] on div "Claims Dashboard > Reimbursement > Ticket ID 172680" at bounding box center [109, 27] width 202 height 7
click at [679, 304] on div "Apply Changes" at bounding box center [679, 303] width 40 height 8
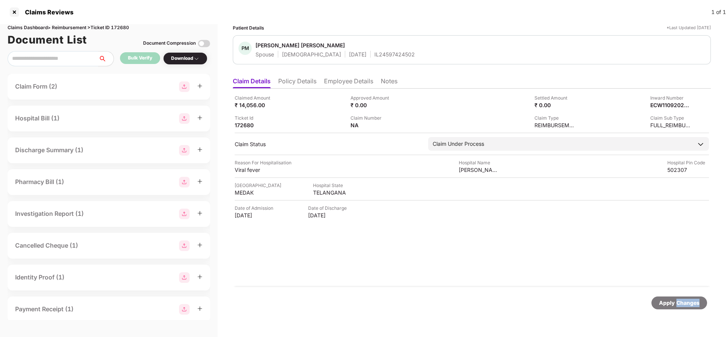
click at [679, 304] on div "Apply Changes" at bounding box center [679, 303] width 40 height 8
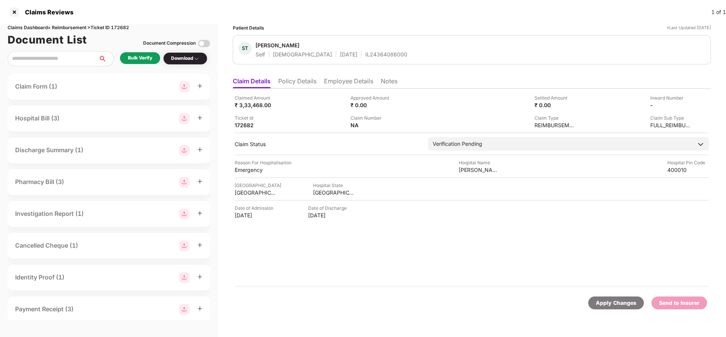
click at [290, 81] on li "Policy Details" at bounding box center [297, 82] width 38 height 11
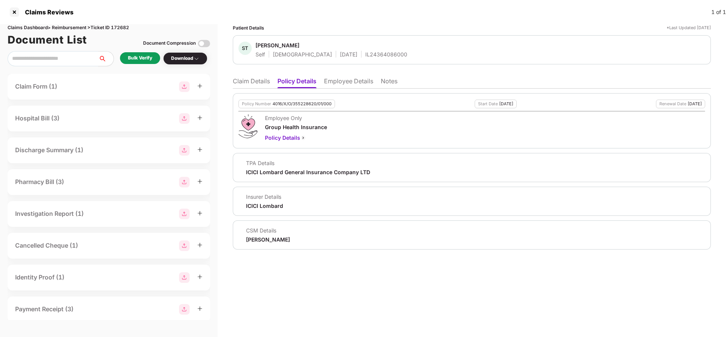
click at [303, 106] on div "4016/X/O/355228620/01/000" at bounding box center [301, 103] width 59 height 5
copy div "4016/X/O/355228620/01/000"
click at [342, 89] on div "Policy Number 4016/X/O/355228620/01/000 Start Date 01 Aug 2025 Renewal Date 31 …" at bounding box center [472, 169] width 478 height 161
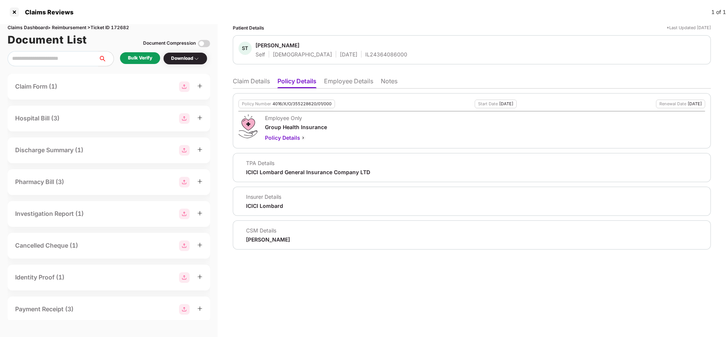
click at [346, 84] on li "Employee Details" at bounding box center [348, 82] width 49 height 11
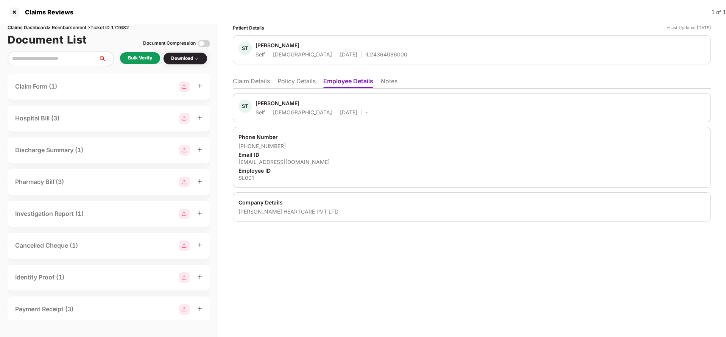
click at [292, 89] on div "ST Sayed Tamiz Ahmad Self Male 12 Aug 1967 - Phone Number +918376862467 Email I…" at bounding box center [472, 155] width 478 height 133
click at [292, 84] on li "Policy Details" at bounding box center [296, 82] width 38 height 11
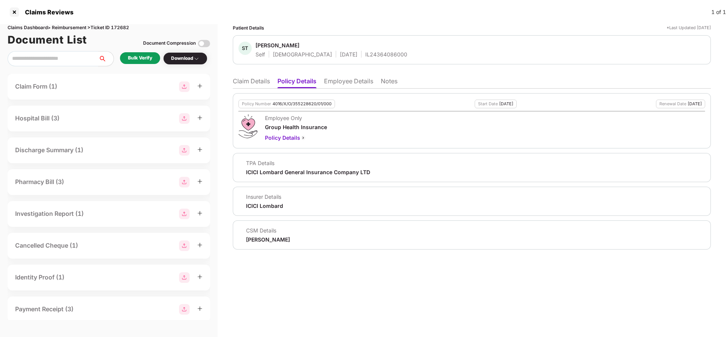
click at [292, 106] on div "4016/X/O/355228620/01/000" at bounding box center [301, 103] width 59 height 5
click at [291, 106] on div "Policy Number 4016/X/O/355228620/01/000" at bounding box center [286, 104] width 96 height 9
copy div "4016/X/O/355228620/01/000"
click at [246, 82] on li "Claim Details" at bounding box center [251, 82] width 37 height 11
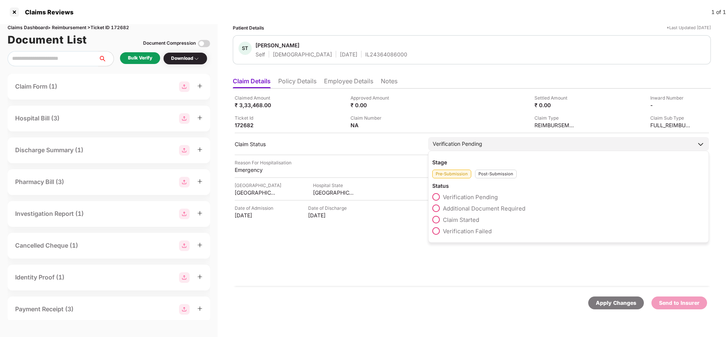
click at [461, 221] on span "Claim Started" at bounding box center [461, 219] width 36 height 7
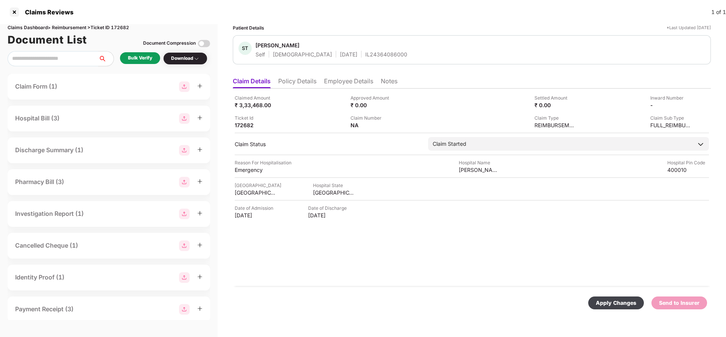
click at [612, 300] on div "Apply Changes" at bounding box center [616, 303] width 40 height 8
click at [343, 82] on li "Employee Details" at bounding box center [348, 82] width 49 height 11
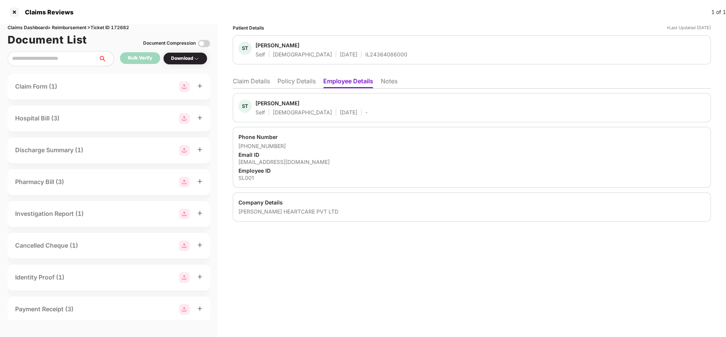
click at [297, 86] on li "Policy Details" at bounding box center [296, 82] width 38 height 11
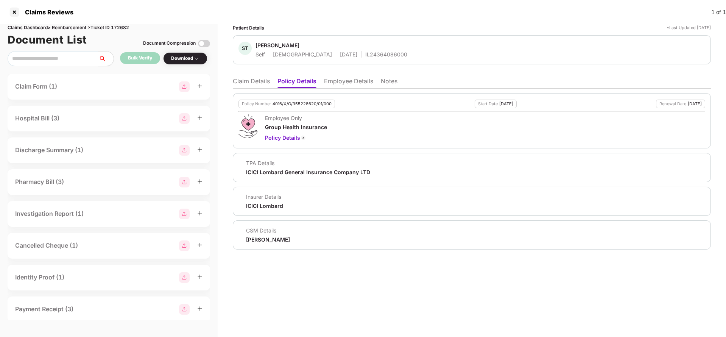
click at [352, 81] on li "Employee Details" at bounding box center [348, 82] width 49 height 11
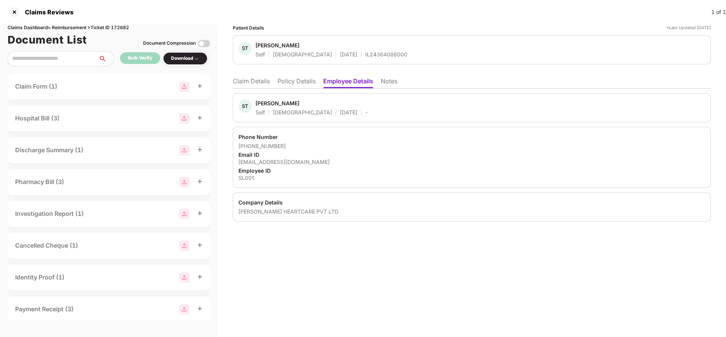
click at [266, 83] on li "Claim Details" at bounding box center [251, 82] width 37 height 11
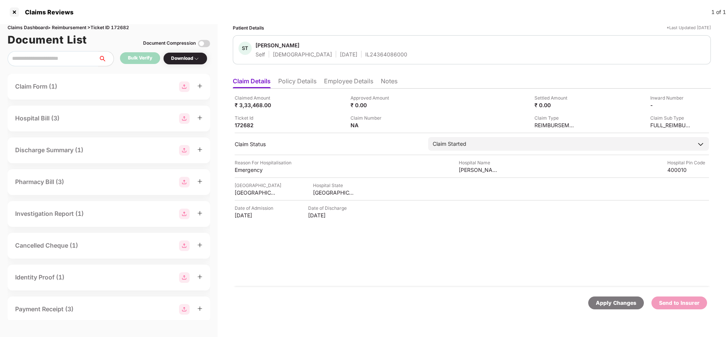
click at [618, 304] on div "Apply Changes" at bounding box center [616, 303] width 40 height 8
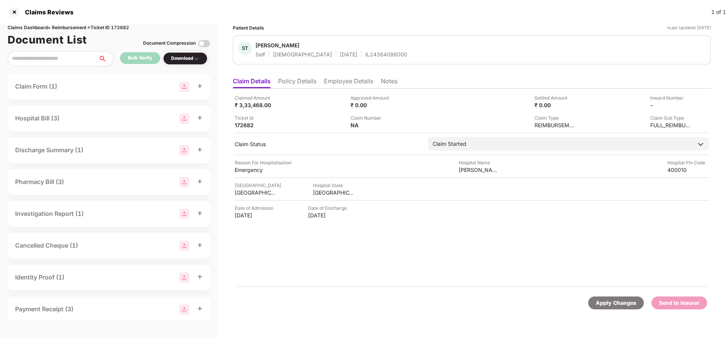
click at [127, 27] on div "Claims Dashboard > Reimbursement > Ticket ID 172682" at bounding box center [109, 27] width 202 height 7
copy div "172682"
click at [615, 302] on div "Apply Changes" at bounding box center [616, 303] width 40 height 8
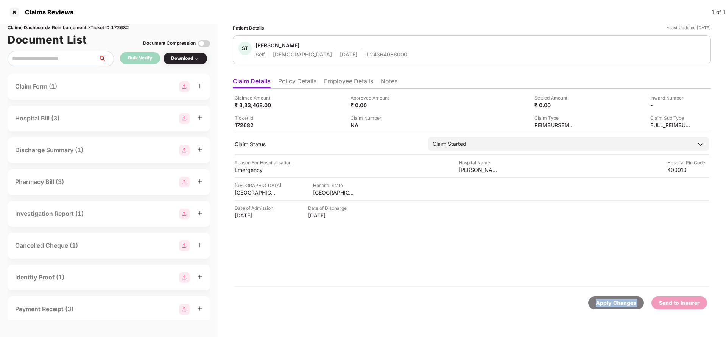
click at [615, 302] on div "Apply Changes" at bounding box center [616, 303] width 40 height 8
click at [300, 78] on li "Policy Details" at bounding box center [297, 82] width 38 height 11
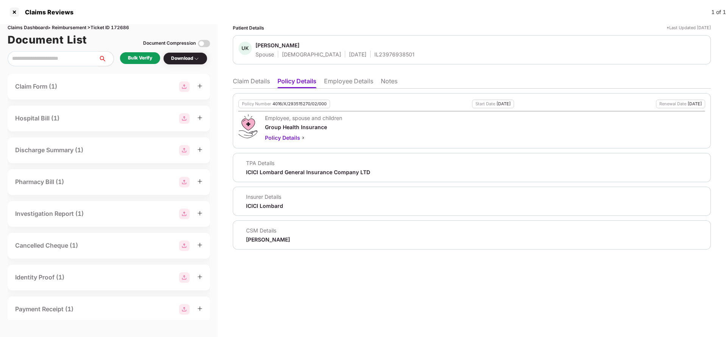
click at [291, 100] on div "Policy Number 4016/X/293515270/02/000" at bounding box center [284, 104] width 92 height 9
copy div "4016/X/293515270/02/000"
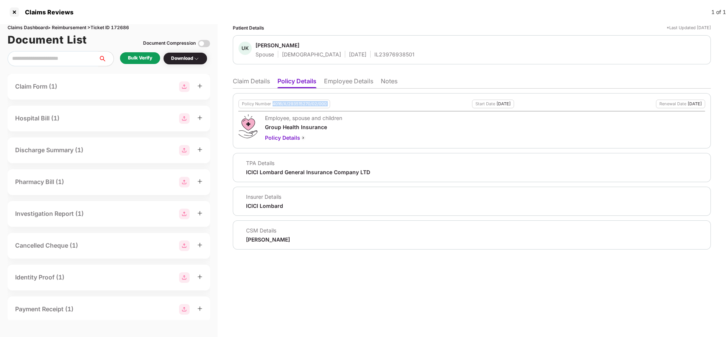
copy div "4016/X/293515270/02/000"
click at [374, 53] on div "IL23976938501" at bounding box center [394, 54] width 40 height 7
copy div "IL23976938501"
click at [351, 82] on li "Employee Details" at bounding box center [348, 82] width 49 height 11
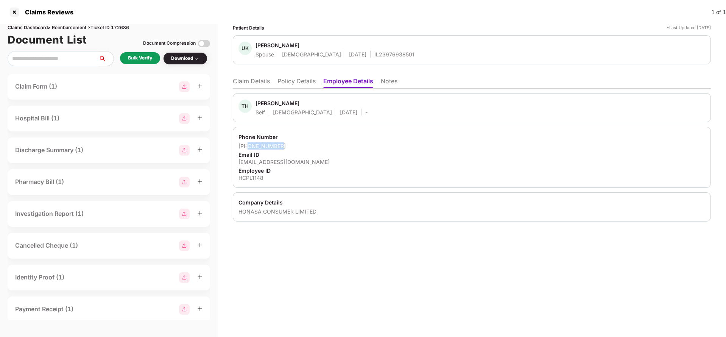
drag, startPoint x: 247, startPoint y: 148, endPoint x: 301, endPoint y: 142, distance: 54.5
click at [301, 142] on div "+918851409043" at bounding box center [471, 145] width 467 height 7
copy div "8851409043"
click at [274, 163] on div "tarif.h@mamaearth.in" at bounding box center [471, 161] width 467 height 7
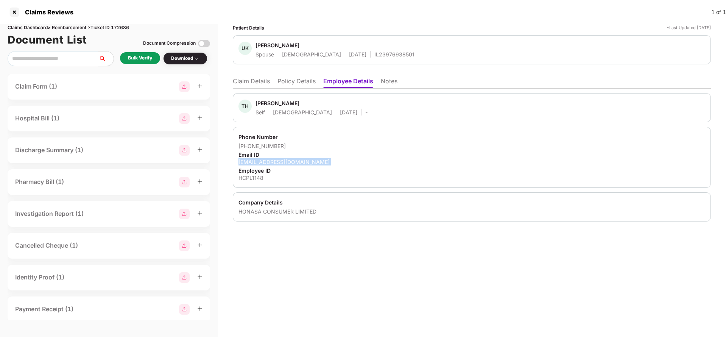
click at [274, 163] on div "tarif.h@mamaearth.in" at bounding box center [471, 161] width 467 height 7
copy div "tarif.h@mamaearth.in"
click at [264, 79] on li "Claim Details" at bounding box center [251, 82] width 37 height 11
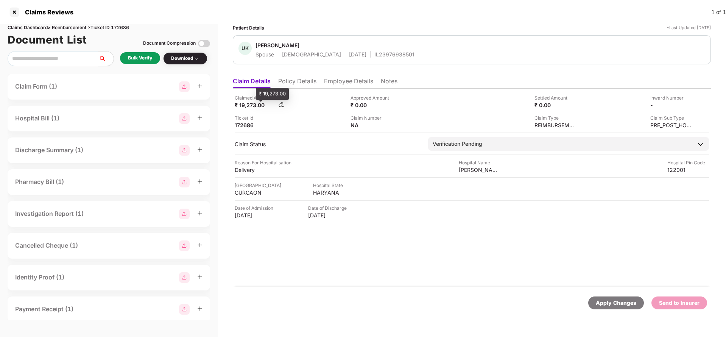
click at [249, 104] on div "₹ 19,273.00" at bounding box center [256, 104] width 42 height 7
copy div "19,273"
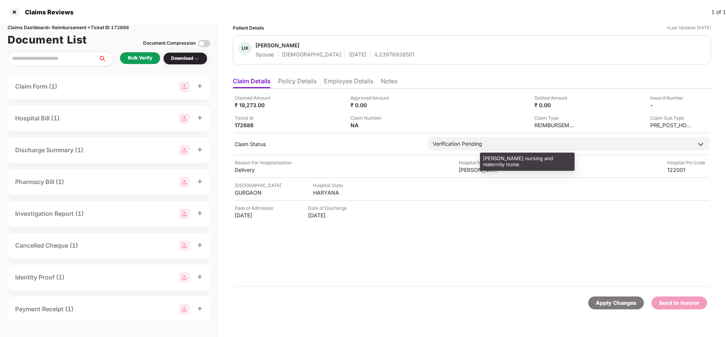
click at [492, 171] on div "Lall nursing and maternity home" at bounding box center [480, 169] width 42 height 7
copy div "Lall nursing and maternity home"
click at [143, 56] on div "Bulk Verify" at bounding box center [140, 57] width 24 height 7
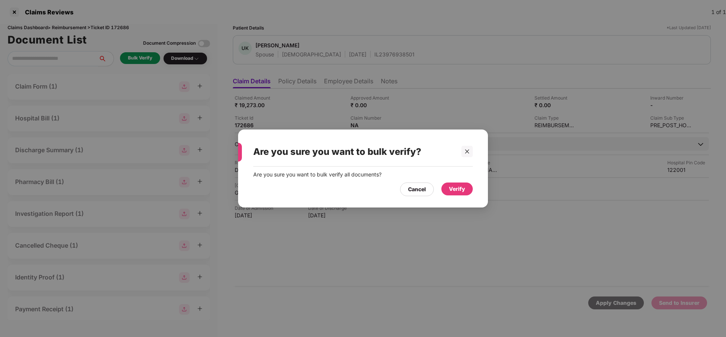
click at [455, 187] on div "Verify" at bounding box center [457, 189] width 16 height 8
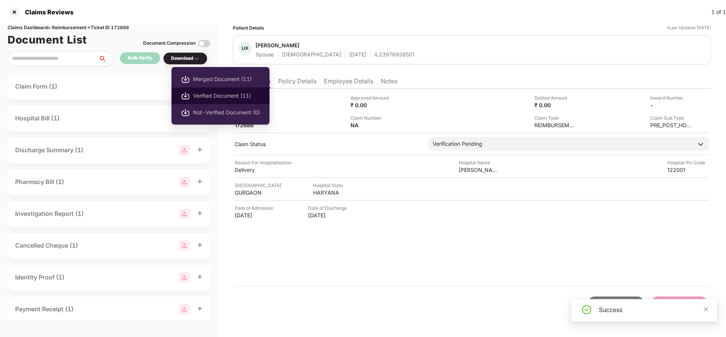
click at [224, 98] on span "Verified Document (11)" at bounding box center [226, 96] width 67 height 8
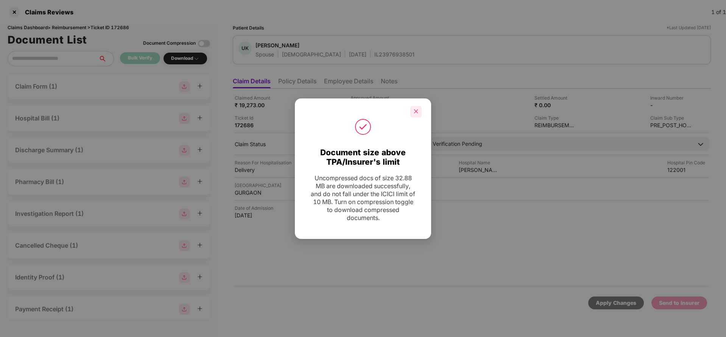
click at [415, 113] on icon "close" at bounding box center [415, 111] width 5 height 5
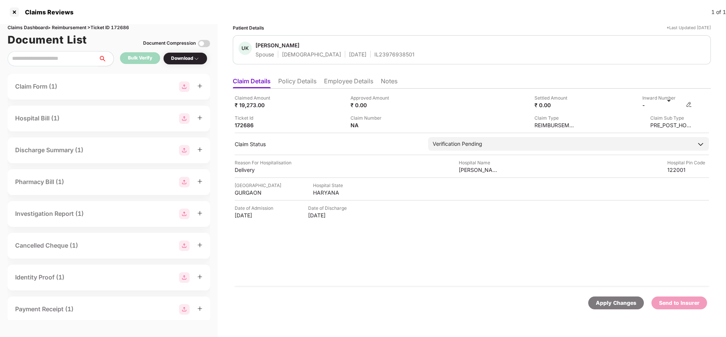
click at [688, 104] on img at bounding box center [689, 104] width 6 height 6
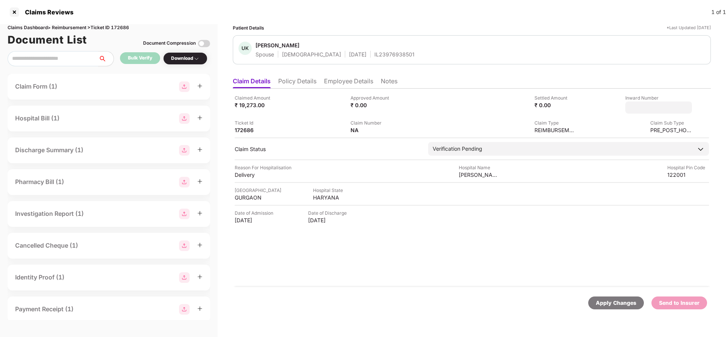
type input "**********"
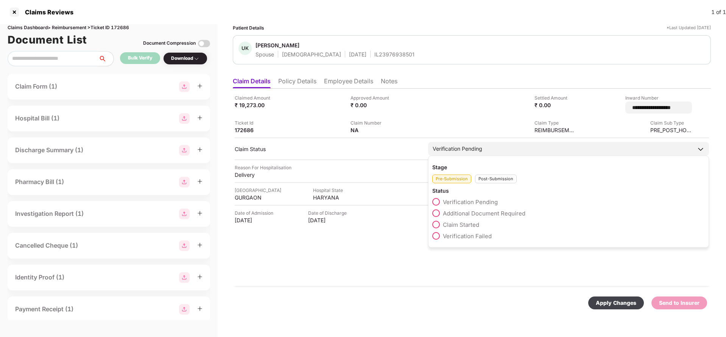
click at [479, 146] on div "Verification Pending" at bounding box center [458, 149] width 50 height 8
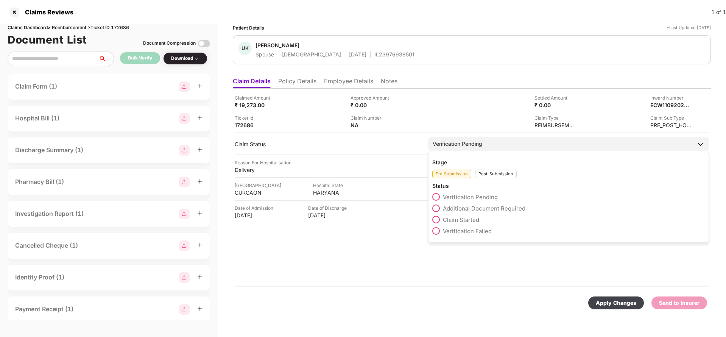
click at [498, 175] on div "Post-Submission" at bounding box center [496, 174] width 42 height 9
click at [473, 207] on span "Claim Under Process" at bounding box center [471, 208] width 57 height 7
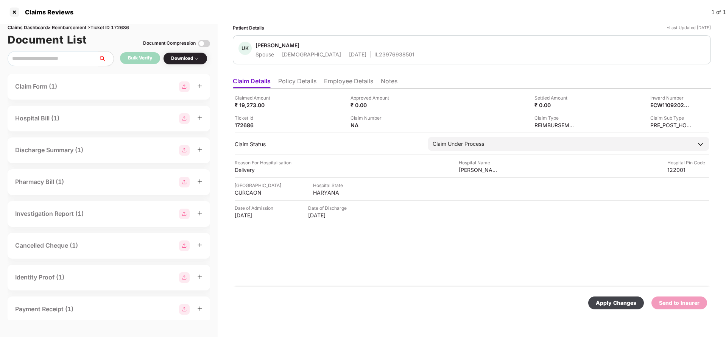
click at [620, 298] on div "Apply Changes" at bounding box center [616, 302] width 56 height 13
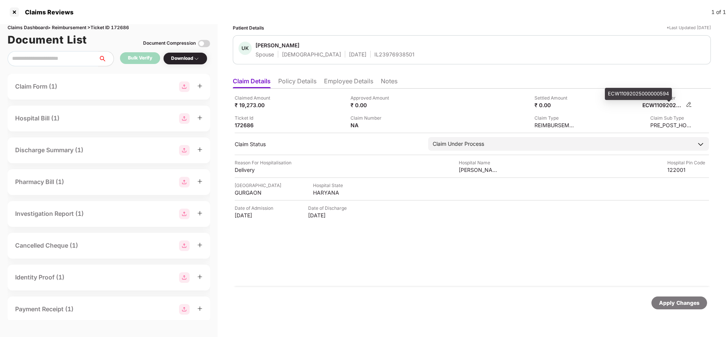
click at [672, 104] on div "ECW11092025000000594" at bounding box center [663, 104] width 42 height 7
copy div "ECW11092025000000594"
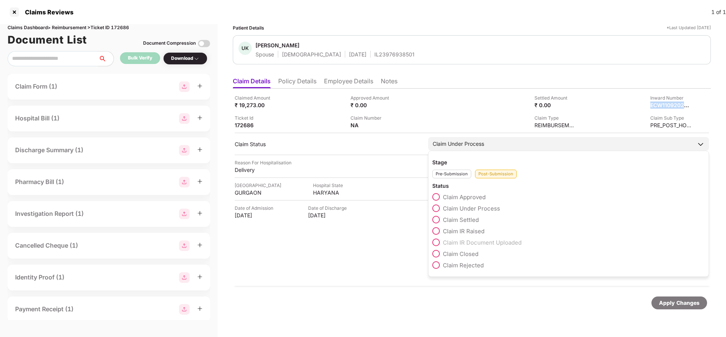
copy div "ECW11092025000000594"
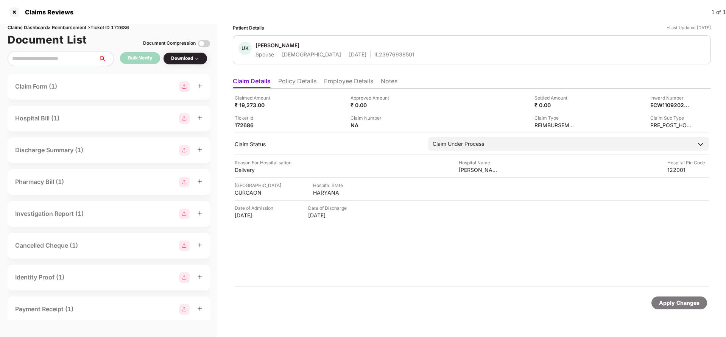
click at [374, 54] on div "IL23976938501" at bounding box center [394, 54] width 40 height 7
click at [672, 306] on div "Apply Changes" at bounding box center [679, 303] width 40 height 8
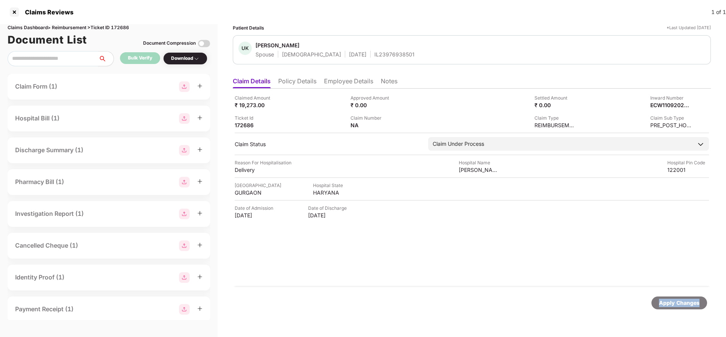
click at [672, 305] on div "Apply Changes" at bounding box center [679, 303] width 40 height 8
click at [120, 23] on div "Claims Reviews 1 of 1" at bounding box center [363, 12] width 726 height 24
click at [123, 26] on div "Claims Dashboard > Reimbursement > Ticket ID 172686" at bounding box center [109, 27] width 202 height 7
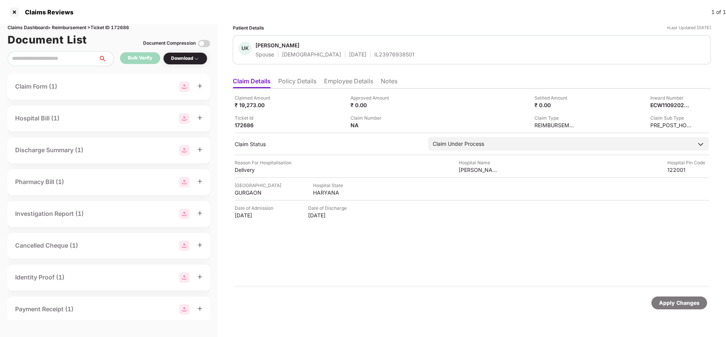
click at [683, 305] on div "Apply Changes" at bounding box center [679, 303] width 40 height 8
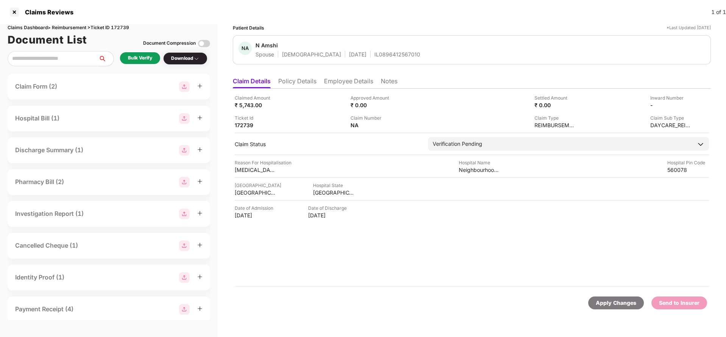
click at [303, 82] on li "Policy Details" at bounding box center [297, 82] width 38 height 11
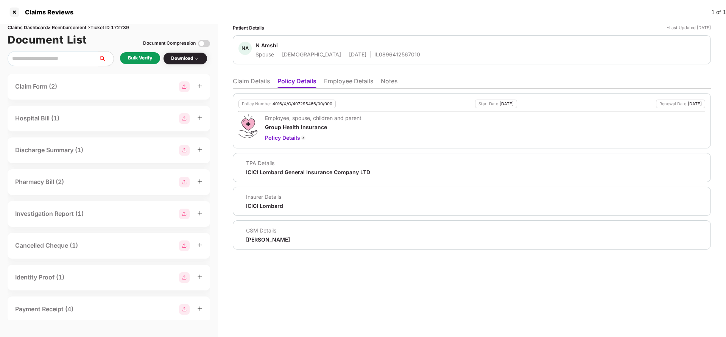
click at [300, 97] on div "Policy Number 4016/X/O/407295466/00/000 Start Date [DATE] Renewal Date [DATE] E…" at bounding box center [472, 120] width 478 height 55
copy div "4016/X/O/407295466/00/000"
click at [374, 54] on div "IL0896412567010" at bounding box center [397, 54] width 46 height 7
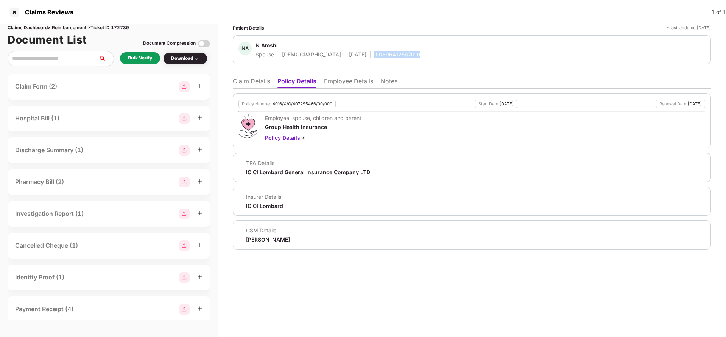
click at [374, 54] on div "IL0896412567010" at bounding box center [397, 54] width 46 height 7
copy div "IL0896412567010"
click at [341, 80] on li "Employee Details" at bounding box center [348, 82] width 49 height 11
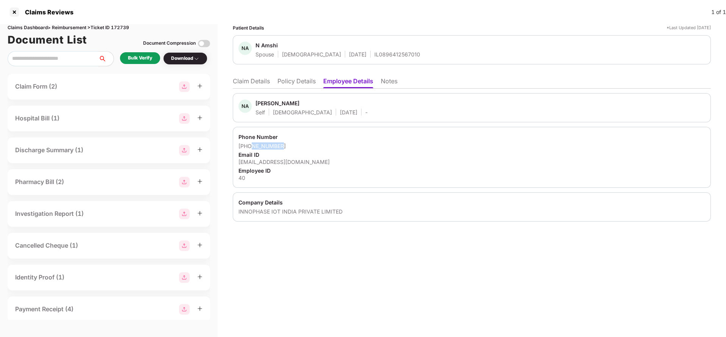
drag, startPoint x: 250, startPoint y: 148, endPoint x: 280, endPoint y: 144, distance: 30.8
click at [280, 144] on div "[PHONE_NUMBER]" at bounding box center [471, 145] width 467 height 7
drag, startPoint x: 248, startPoint y: 147, endPoint x: 296, endPoint y: 145, distance: 47.7
click at [296, 145] on div "[PHONE_NUMBER]" at bounding box center [471, 145] width 467 height 7
copy div "9901330344"
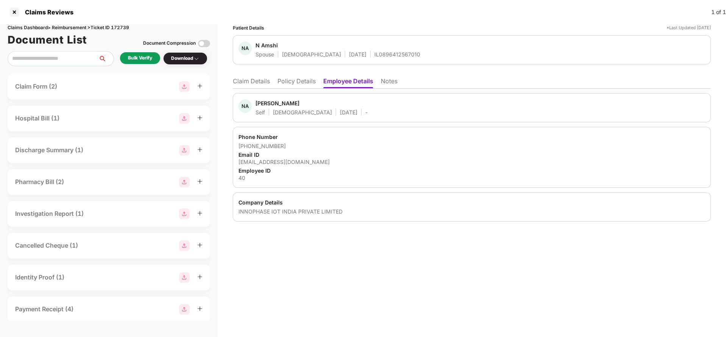
click at [244, 82] on li "Claim Details" at bounding box center [251, 82] width 37 height 11
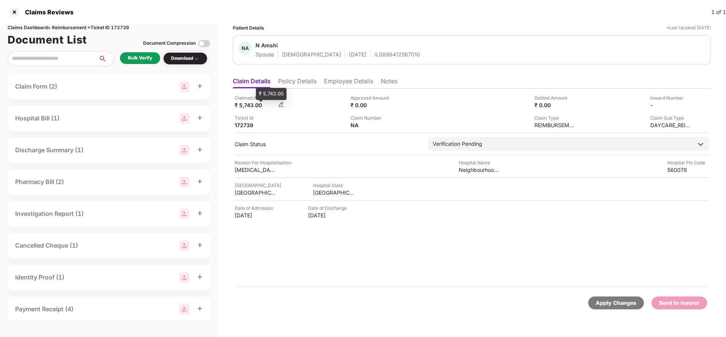
click at [254, 107] on div "₹ 5,743.00" at bounding box center [256, 104] width 42 height 7
copy div "5,743"
click at [475, 169] on div "Neighbourhood Hospital Pvt Ltd" at bounding box center [480, 169] width 42 height 7
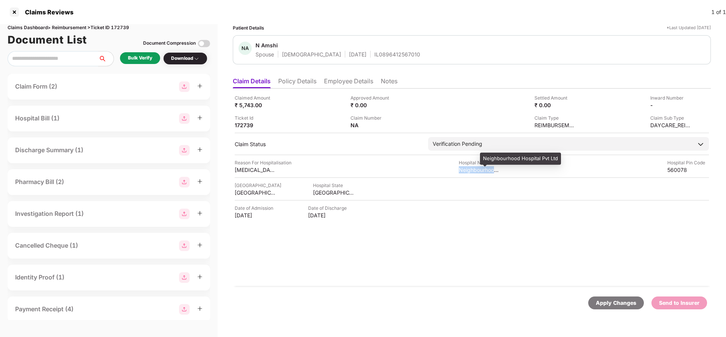
click at [475, 169] on div "Neighbourhood Hospital Pvt Ltd" at bounding box center [480, 169] width 42 height 7
copy div "Neighbourhood Hospital Pvt Ltd"
click at [127, 57] on div "Bulk Verify" at bounding box center [140, 58] width 40 height 12
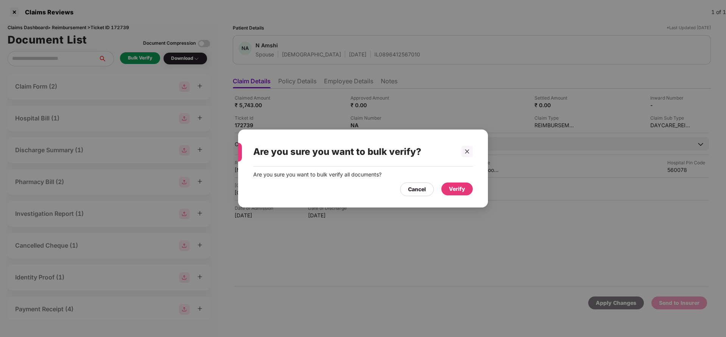
click at [451, 190] on div "Verify" at bounding box center [457, 189] width 16 height 8
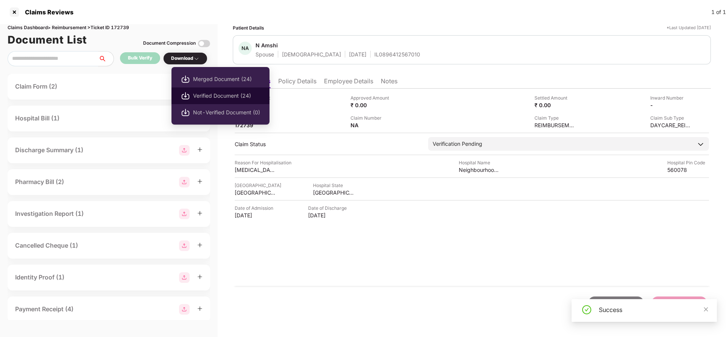
click at [205, 97] on span "Verified Document (24)" at bounding box center [226, 96] width 67 height 8
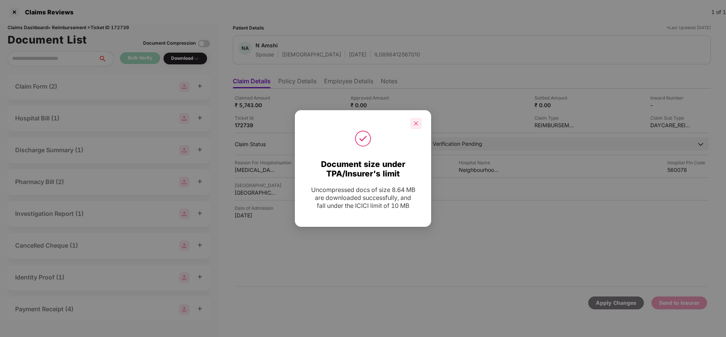
click at [418, 127] on div at bounding box center [415, 123] width 11 height 11
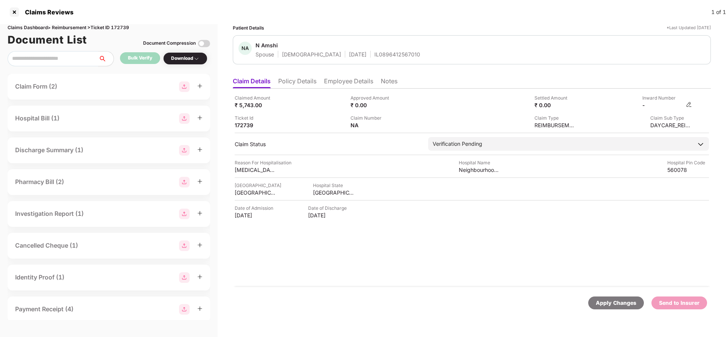
click at [687, 104] on img at bounding box center [689, 104] width 6 height 6
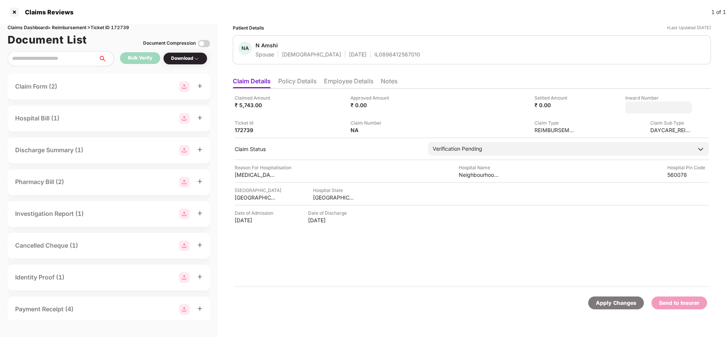
type input "**********"
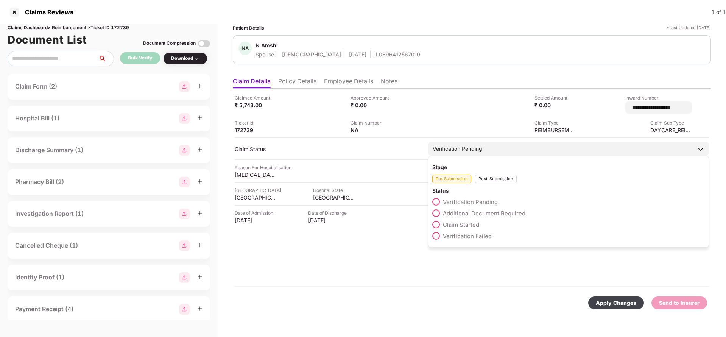
click at [475, 145] on div "Verification Pending" at bounding box center [458, 149] width 50 height 8
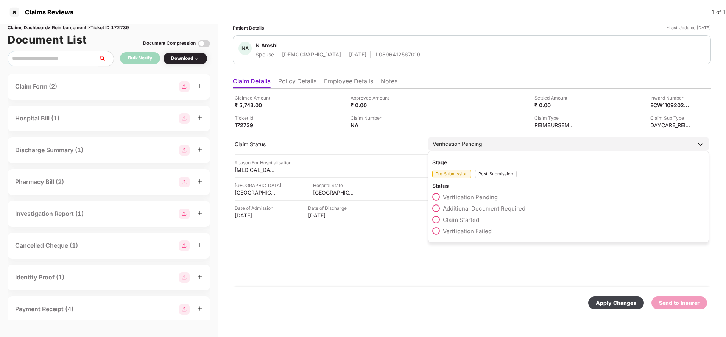
click at [498, 173] on div "Post-Submission" at bounding box center [496, 174] width 42 height 9
click at [467, 212] on label "Claim Under Process" at bounding box center [466, 208] width 68 height 8
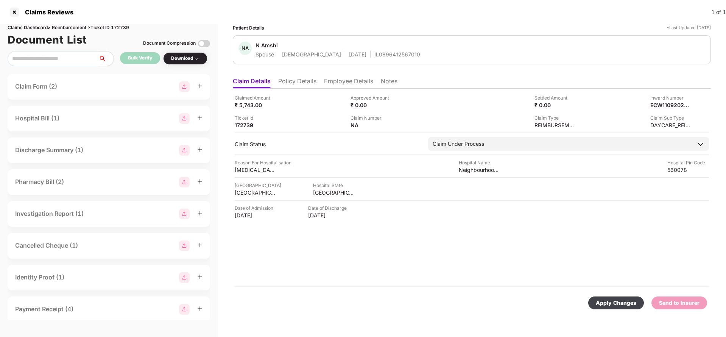
click at [599, 299] on div "Apply Changes" at bounding box center [616, 303] width 40 height 8
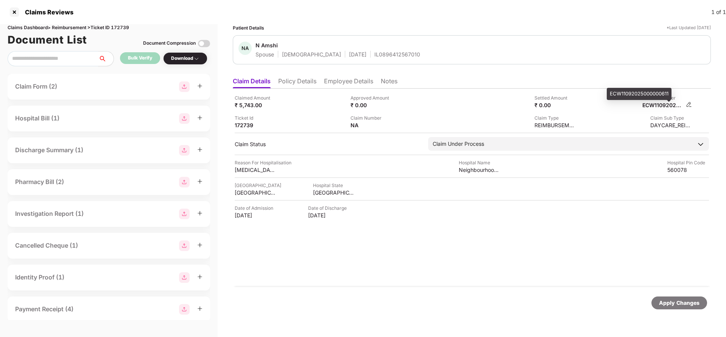
click at [663, 103] on div "ECW11092025000000611" at bounding box center [663, 104] width 42 height 7
copy div "ECW11092025000000611"
click at [374, 51] on div "IL0896412567010" at bounding box center [397, 54] width 46 height 7
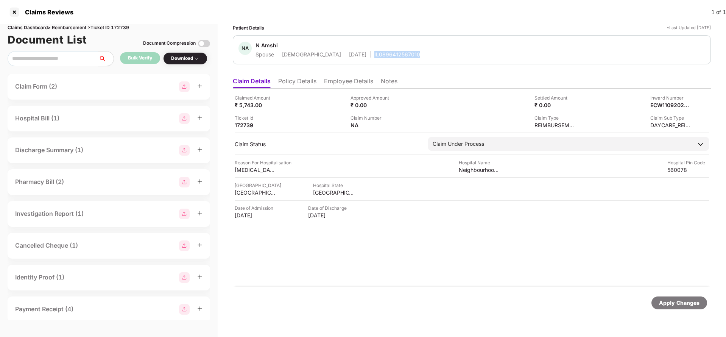
click at [374, 51] on div "IL0896412567010" at bounding box center [397, 54] width 46 height 7
copy div "IL0896412567010"
click at [688, 306] on div "Apply Changes" at bounding box center [679, 303] width 40 height 8
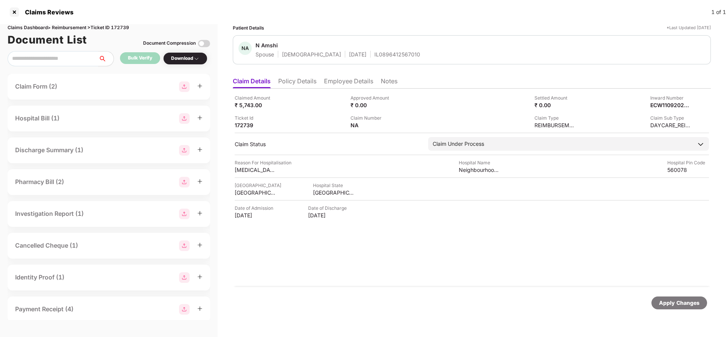
click at [125, 25] on div "Claims Dashboard > Reimbursement > Ticket ID 172739" at bounding box center [109, 27] width 202 height 7
copy div "172739"
click at [675, 297] on div "Apply Changes" at bounding box center [679, 302] width 56 height 13
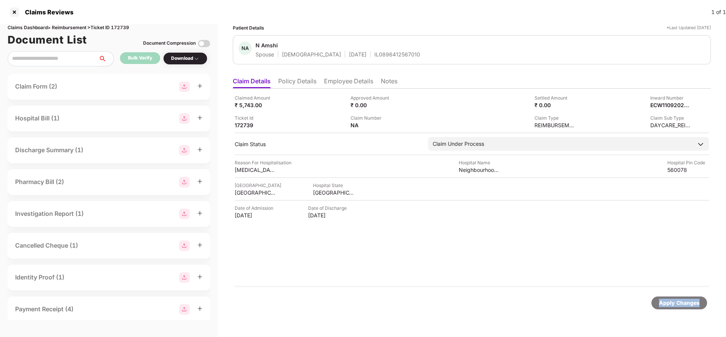
click at [675, 297] on div "Apply Changes" at bounding box center [679, 302] width 56 height 13
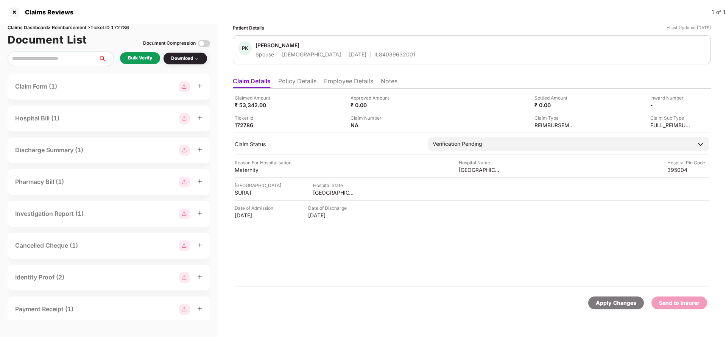
click at [305, 83] on li "Policy Details" at bounding box center [297, 82] width 38 height 11
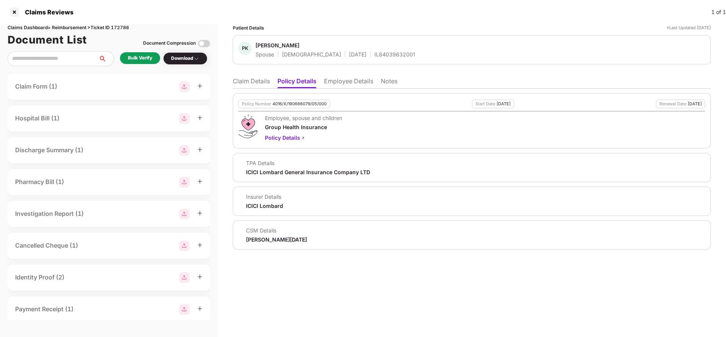
click at [293, 104] on div "4016/X/190666079/05/000" at bounding box center [299, 103] width 54 height 5
copy div "4016/X/190666079/05/000"
click at [344, 78] on li "Employee Details" at bounding box center [348, 82] width 49 height 11
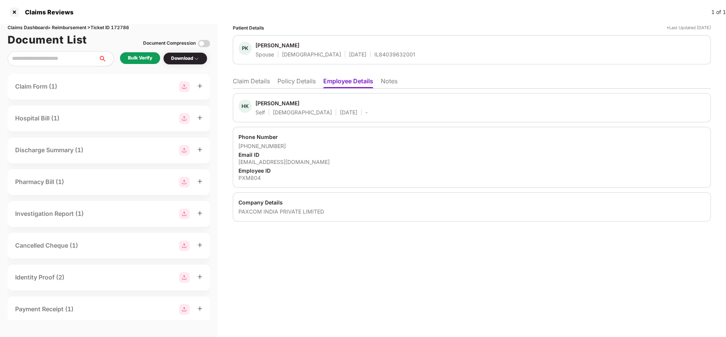
click at [246, 87] on li "Claim Details" at bounding box center [251, 82] width 37 height 11
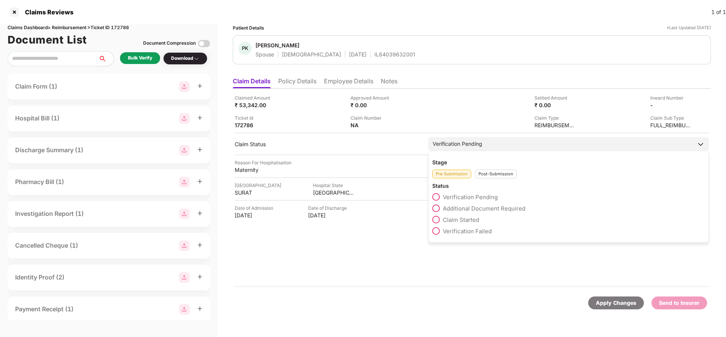
click at [457, 216] on span "Claim Started" at bounding box center [461, 219] width 36 height 7
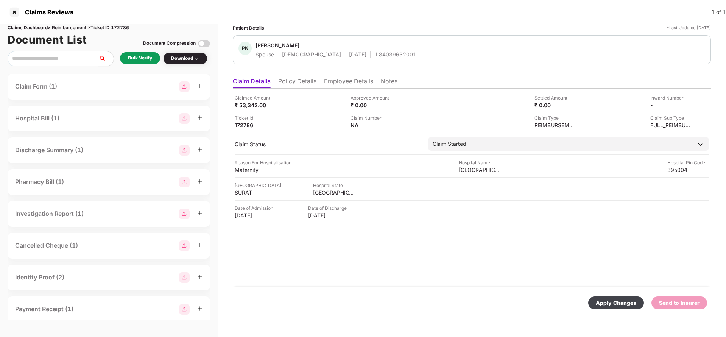
click at [629, 299] on div "Apply Changes" at bounding box center [616, 303] width 40 height 8
click at [347, 78] on li "Employee Details" at bounding box center [348, 82] width 49 height 11
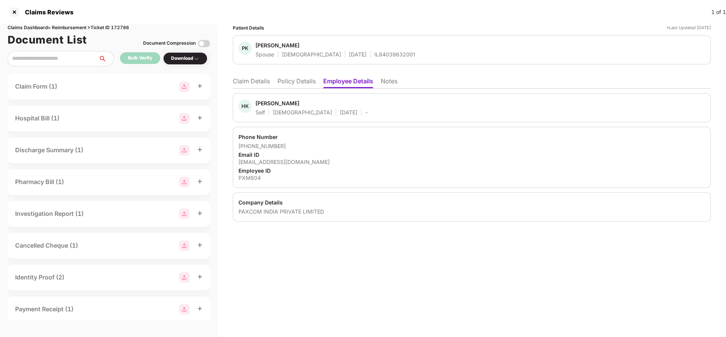
click at [293, 78] on li "Policy Details" at bounding box center [296, 82] width 38 height 11
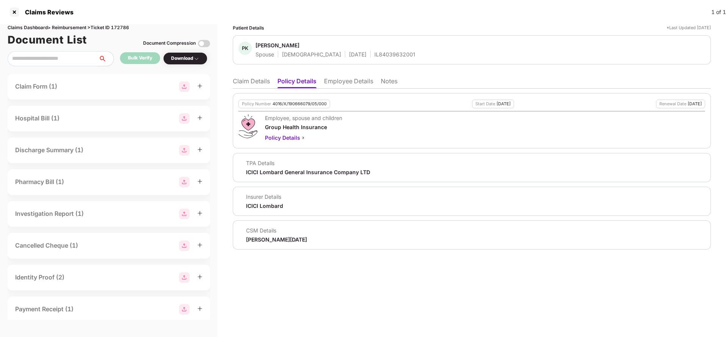
click at [301, 107] on div "Policy Number 4016/X/190666079/05/000" at bounding box center [284, 104] width 92 height 9
copy div "4016/X/190666079/05/000"
click at [343, 77] on li "Employee Details" at bounding box center [348, 82] width 49 height 11
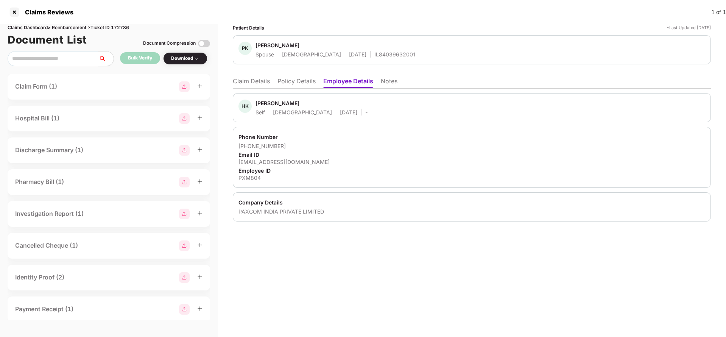
click at [246, 83] on li "Claim Details" at bounding box center [251, 82] width 37 height 11
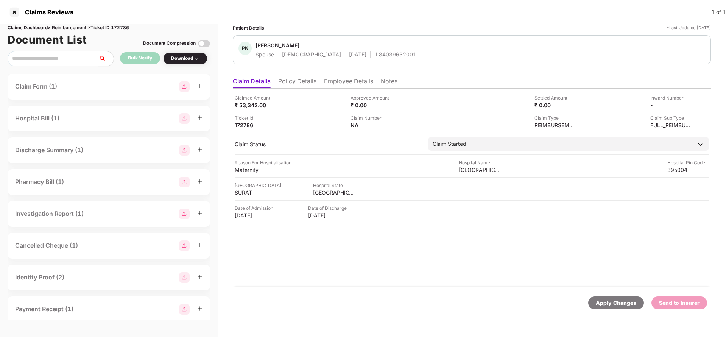
click at [609, 301] on div "Apply Changes" at bounding box center [616, 303] width 40 height 8
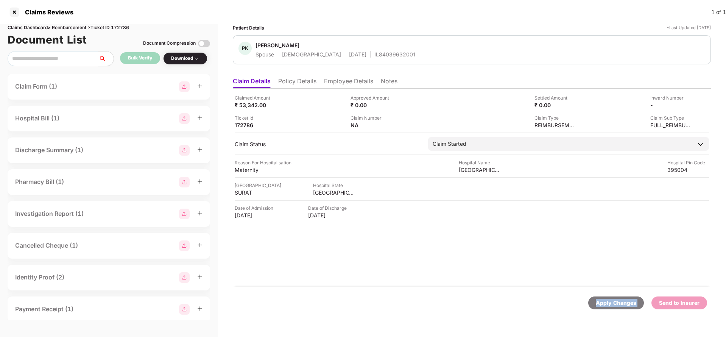
click at [609, 301] on div "Apply Changes" at bounding box center [616, 303] width 40 height 8
click at [123, 28] on div "Claims Dashboard > Reimbursement > Ticket ID 172786" at bounding box center [109, 27] width 202 height 7
copy div "172786"
click at [599, 301] on div "Apply Changes" at bounding box center [616, 303] width 40 height 8
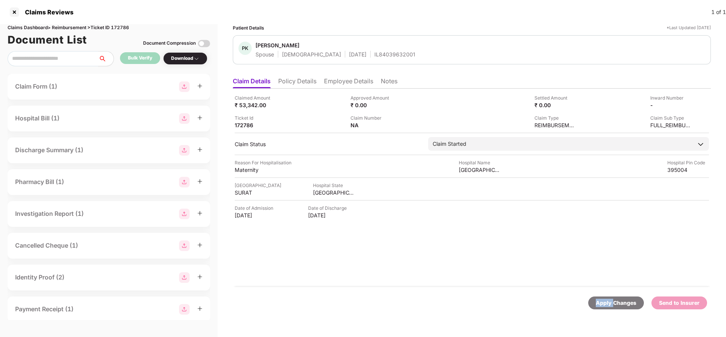
click at [599, 301] on div "Apply Changes" at bounding box center [616, 303] width 40 height 8
click at [300, 83] on li "Policy Details" at bounding box center [297, 82] width 38 height 11
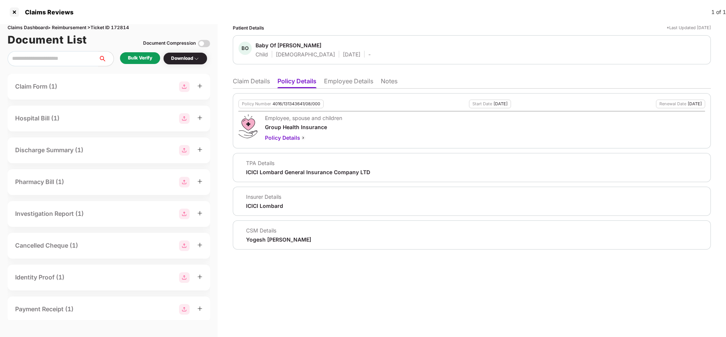
click at [254, 80] on li "Claim Details" at bounding box center [251, 82] width 37 height 11
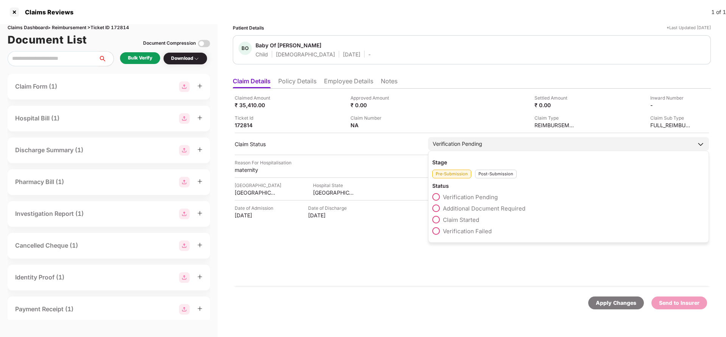
click at [456, 220] on span "Claim Started" at bounding box center [461, 219] width 36 height 7
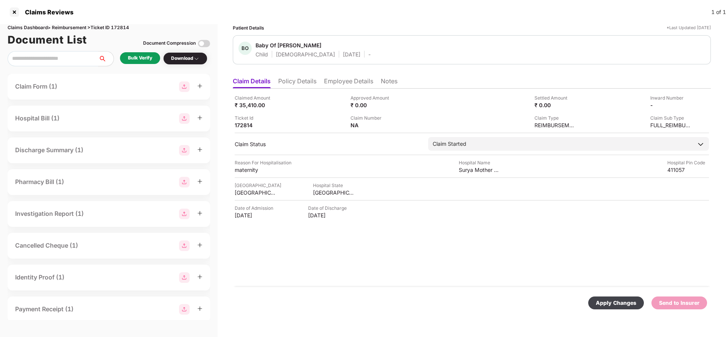
click at [636, 302] on div "Apply Changes" at bounding box center [616, 303] width 40 height 8
click at [306, 84] on li "Policy Details" at bounding box center [297, 82] width 38 height 11
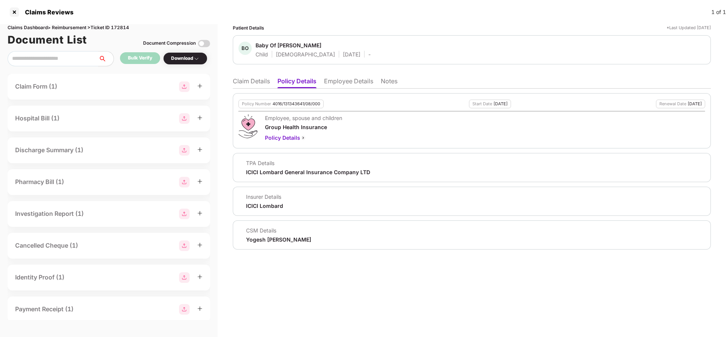
click at [248, 82] on li "Claim Details" at bounding box center [251, 82] width 37 height 11
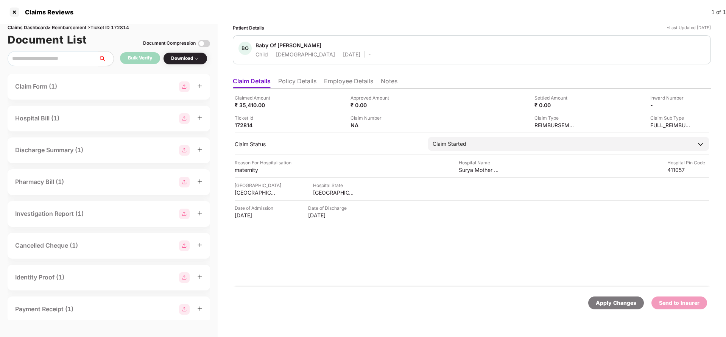
click at [304, 84] on li "Policy Details" at bounding box center [297, 82] width 38 height 11
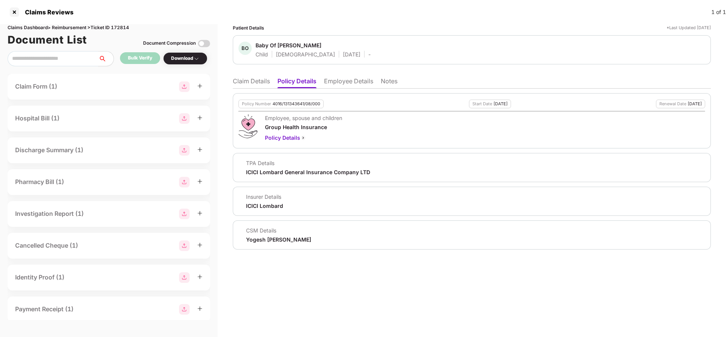
click at [291, 166] on div "TPA Details" at bounding box center [308, 162] width 124 height 7
click at [289, 172] on div "ICICI Lombard General Insurance Company LTD" at bounding box center [308, 171] width 124 height 7
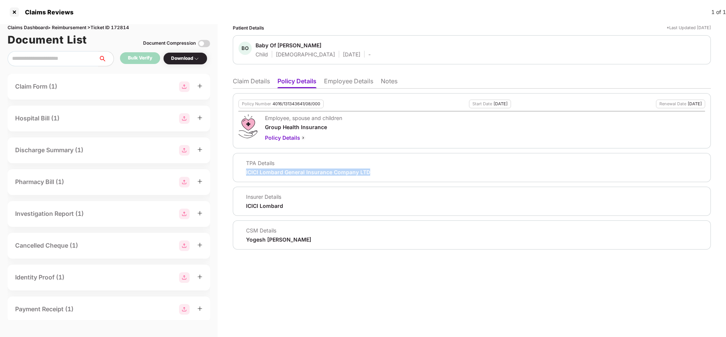
copy div "ICICI Lombard General Insurance Company LTD"
click at [338, 84] on li "Employee Details" at bounding box center [348, 82] width 49 height 11
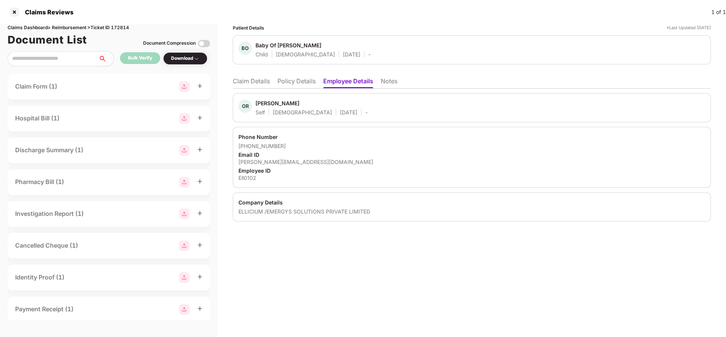
click at [252, 80] on li "Claim Details" at bounding box center [251, 82] width 37 height 11
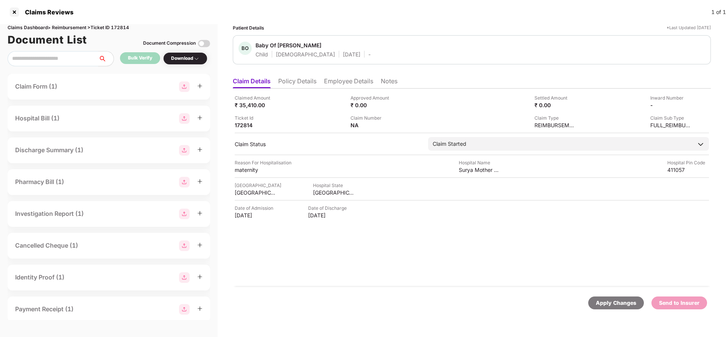
click at [603, 300] on div "Apply Changes" at bounding box center [616, 303] width 40 height 8
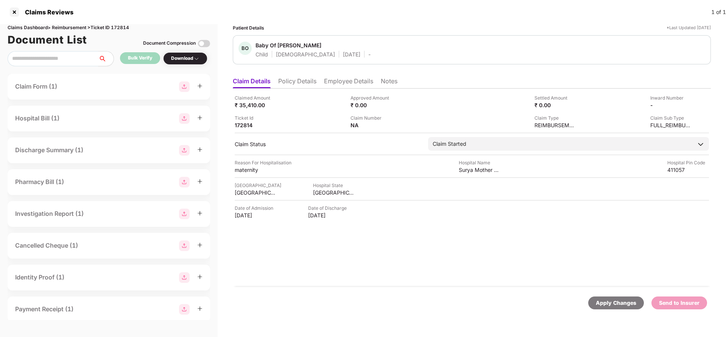
click at [122, 25] on div "Claims Dashboard > Reimbursement > Ticket ID 172814" at bounding box center [109, 27] width 202 height 7
copy div "172814"
click at [618, 297] on div "Apply Changes" at bounding box center [616, 302] width 56 height 13
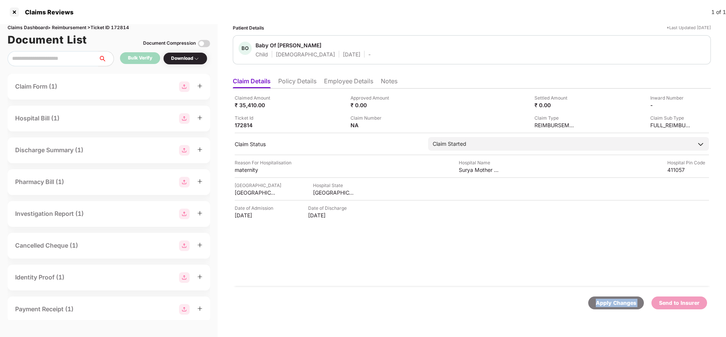
click at [618, 297] on div "Apply Changes" at bounding box center [616, 302] width 56 height 13
click at [615, 298] on div "Apply Changes" at bounding box center [616, 302] width 56 height 13
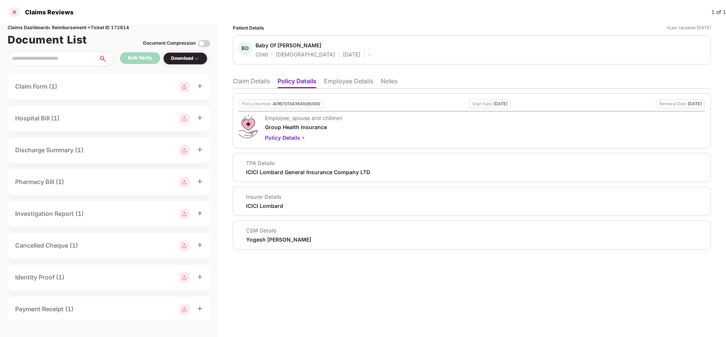
click at [13, 13] on div at bounding box center [14, 12] width 12 height 12
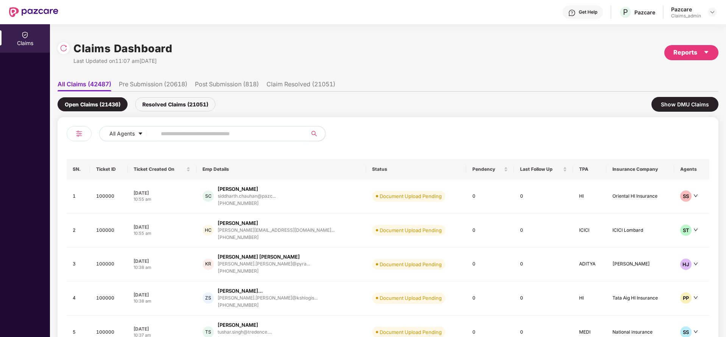
click at [212, 138] on input "text" at bounding box center [229, 133] width 136 height 11
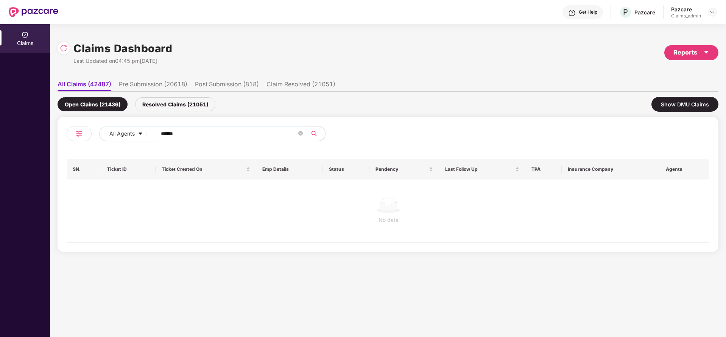
type input "******"
click at [64, 81] on li "All Claims (42487)" at bounding box center [85, 85] width 54 height 11
click at [166, 134] on input "******" at bounding box center [229, 133] width 136 height 11
click at [186, 132] on input "******" at bounding box center [229, 133] width 136 height 11
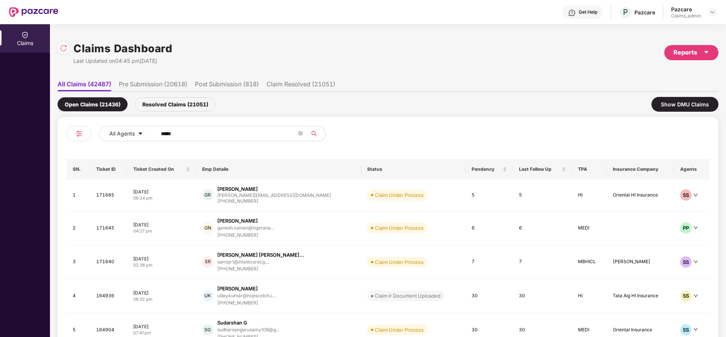
type input "******"
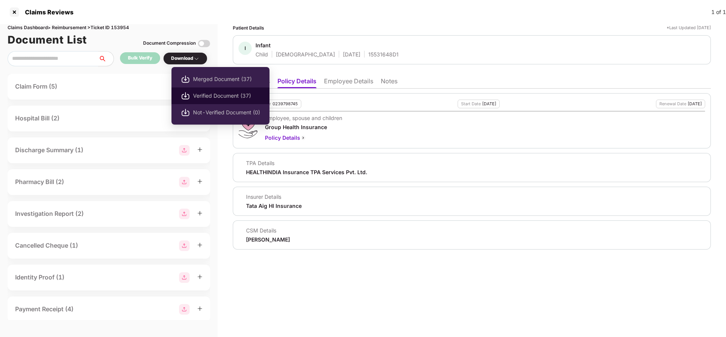
click at [208, 96] on span "Verified Document (37)" at bounding box center [226, 96] width 67 height 8
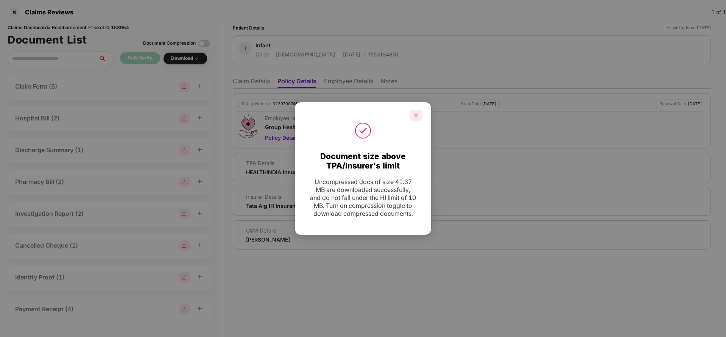
click at [415, 113] on icon "close" at bounding box center [416, 115] width 4 height 4
